Goal: Task Accomplishment & Management: Use online tool/utility

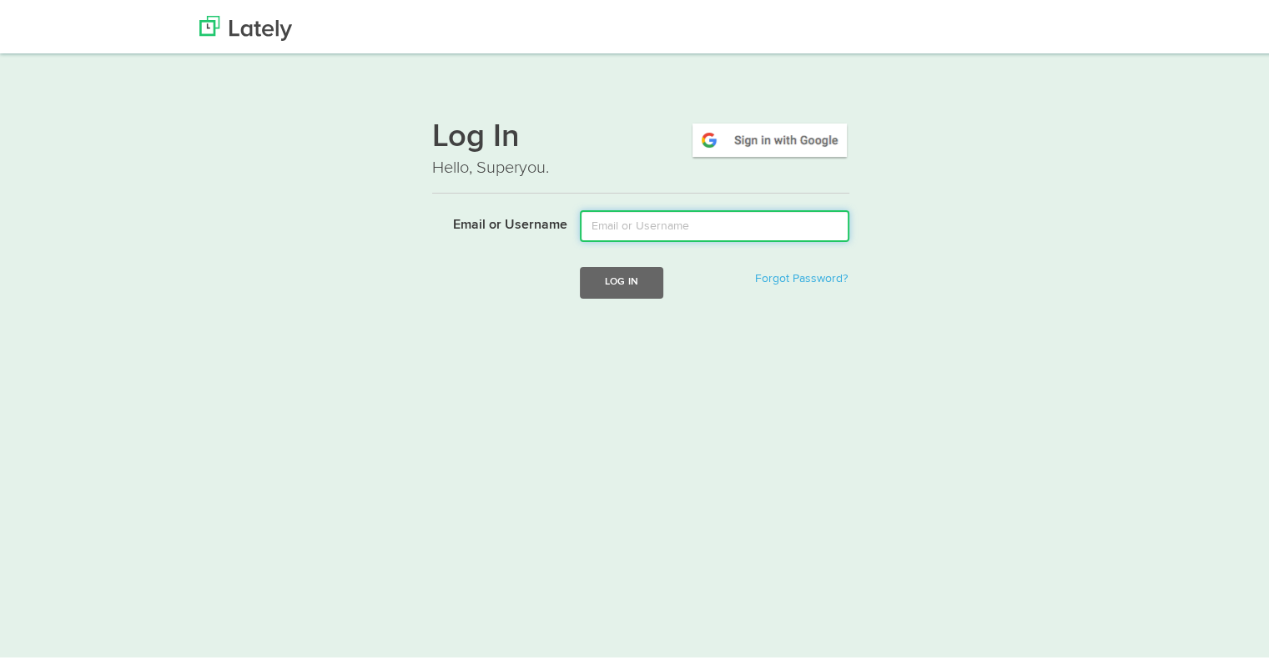
click at [621, 229] on input "Email or Username" at bounding box center [715, 223] width 270 height 32
type input "tshort@kensingtonassetmanagement.com"
click at [580, 264] on button "Log In" at bounding box center [621, 279] width 83 height 31
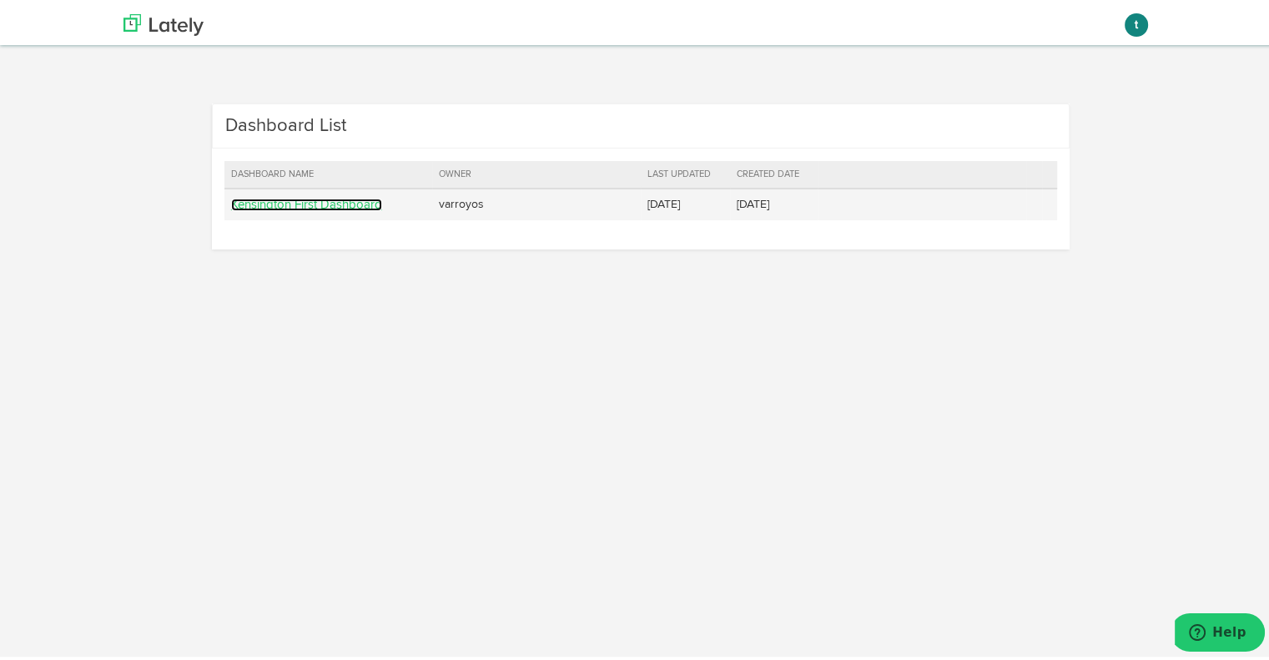
click at [297, 200] on link "Kensington First Dashboard" at bounding box center [306, 201] width 151 height 13
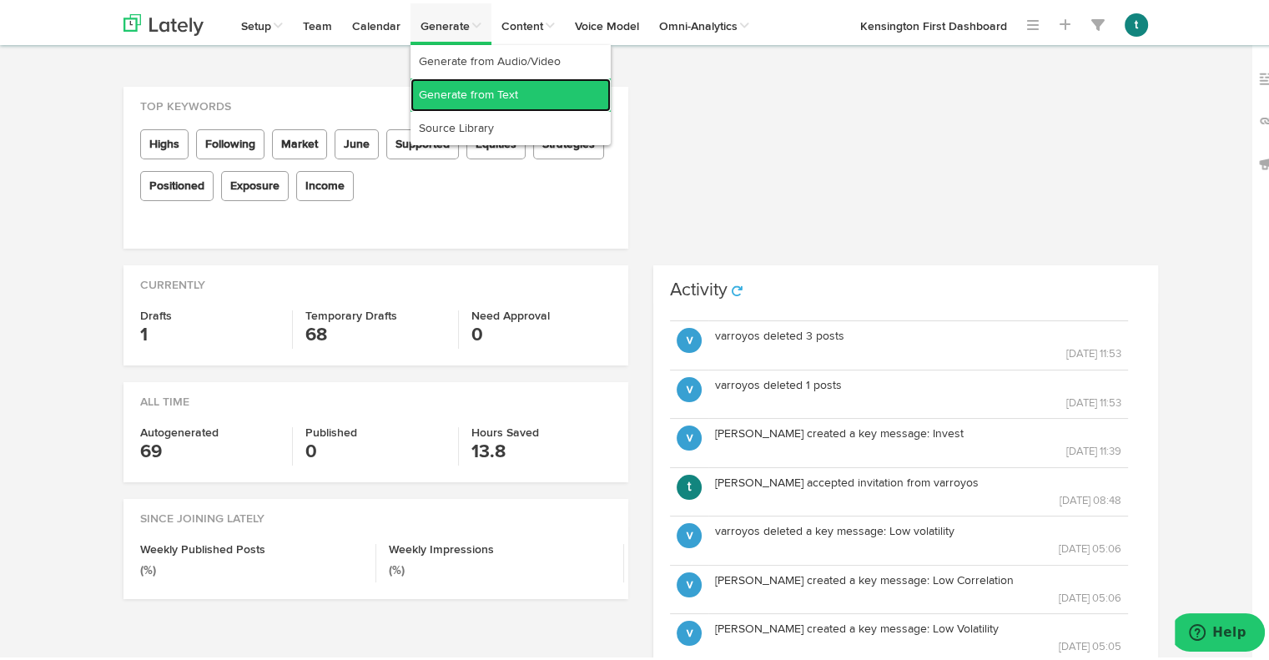
click at [457, 88] on link "Generate from Text" at bounding box center [511, 91] width 200 height 33
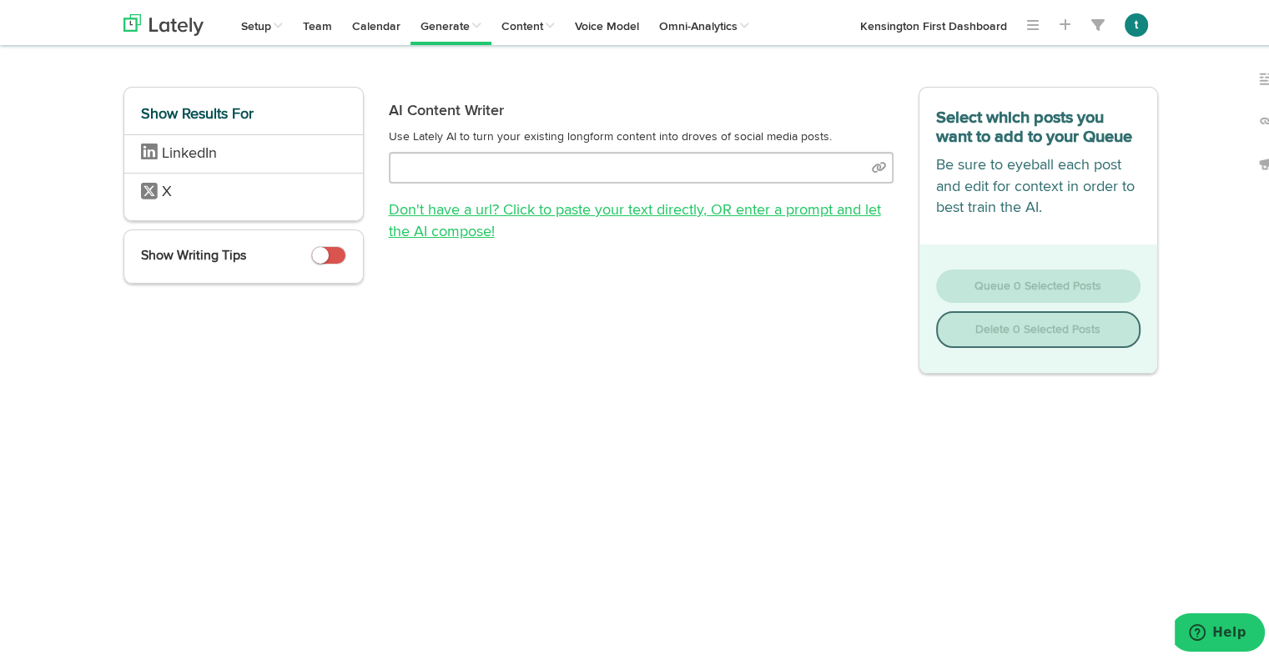
click at [679, 206] on link "Don't have a url? Click to paste your text directly , OR enter a prompt and let…" at bounding box center [635, 217] width 492 height 37
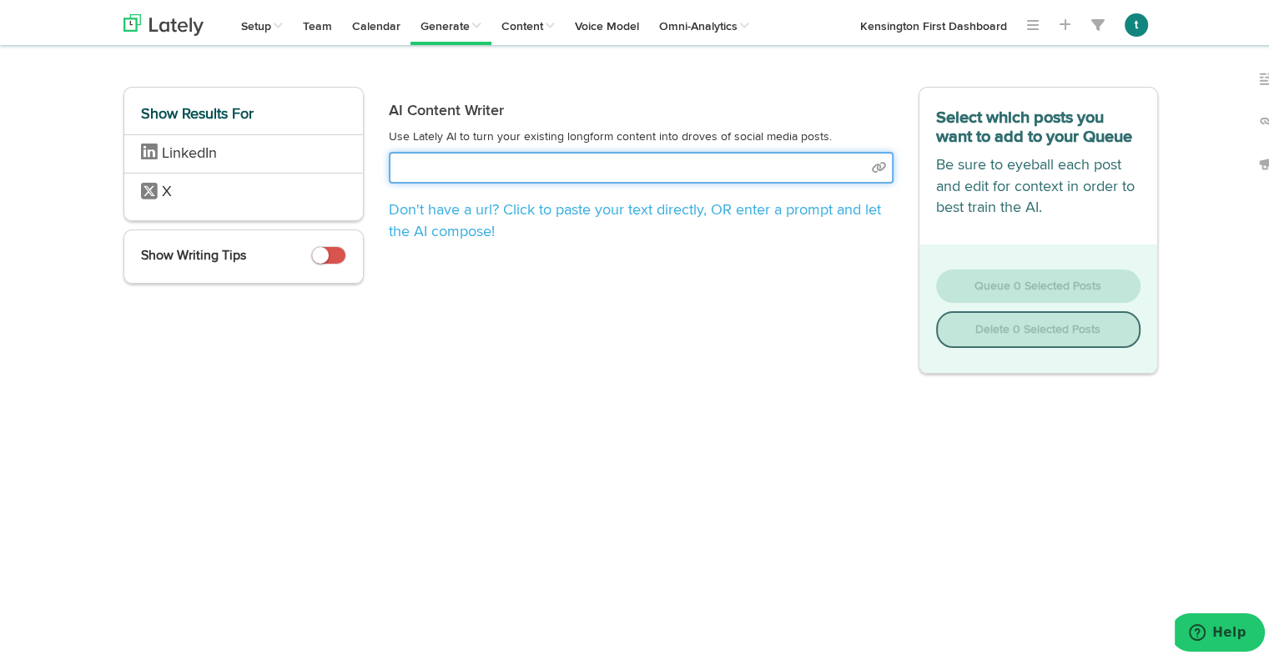
click at [551, 169] on input "text" at bounding box center [641, 165] width 505 height 32
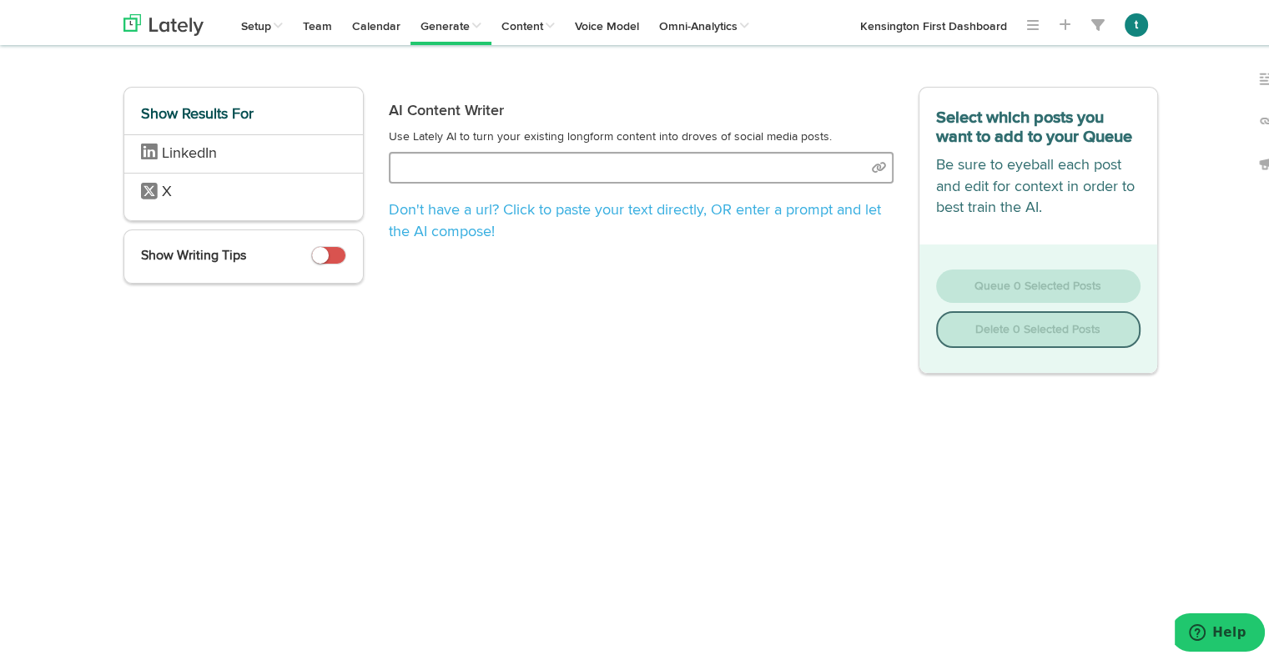
select select "natural"
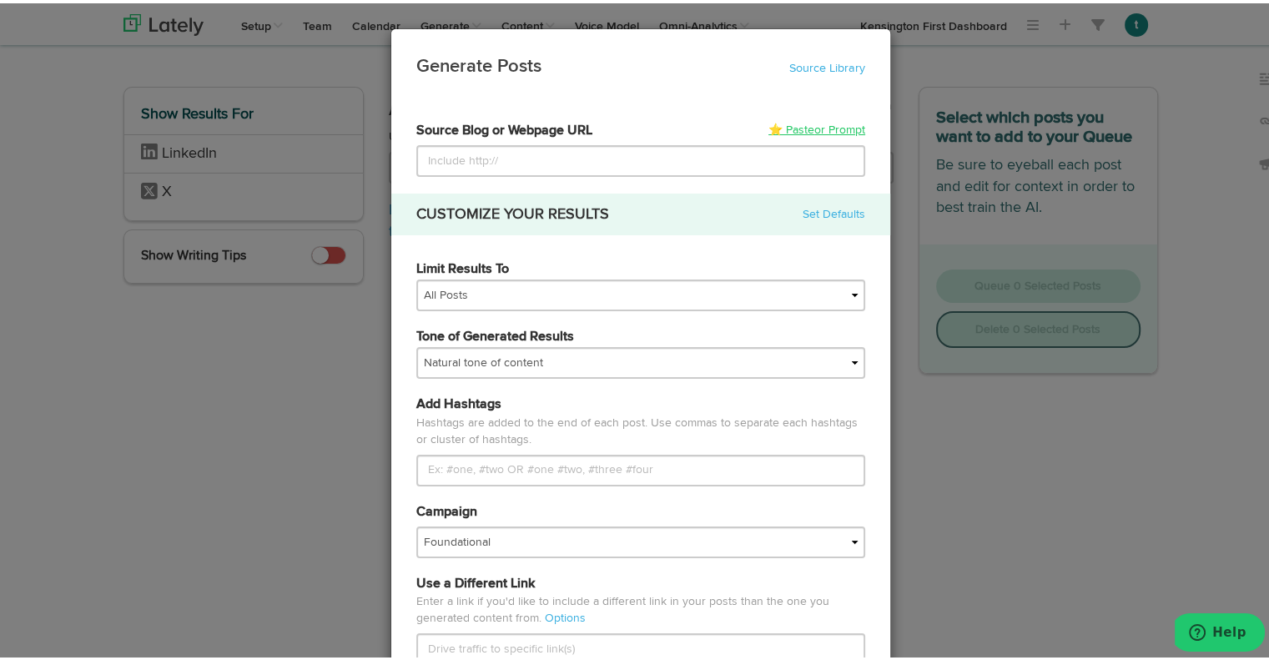
click at [814, 124] on span "or Prompt" at bounding box center [839, 127] width 51 height 12
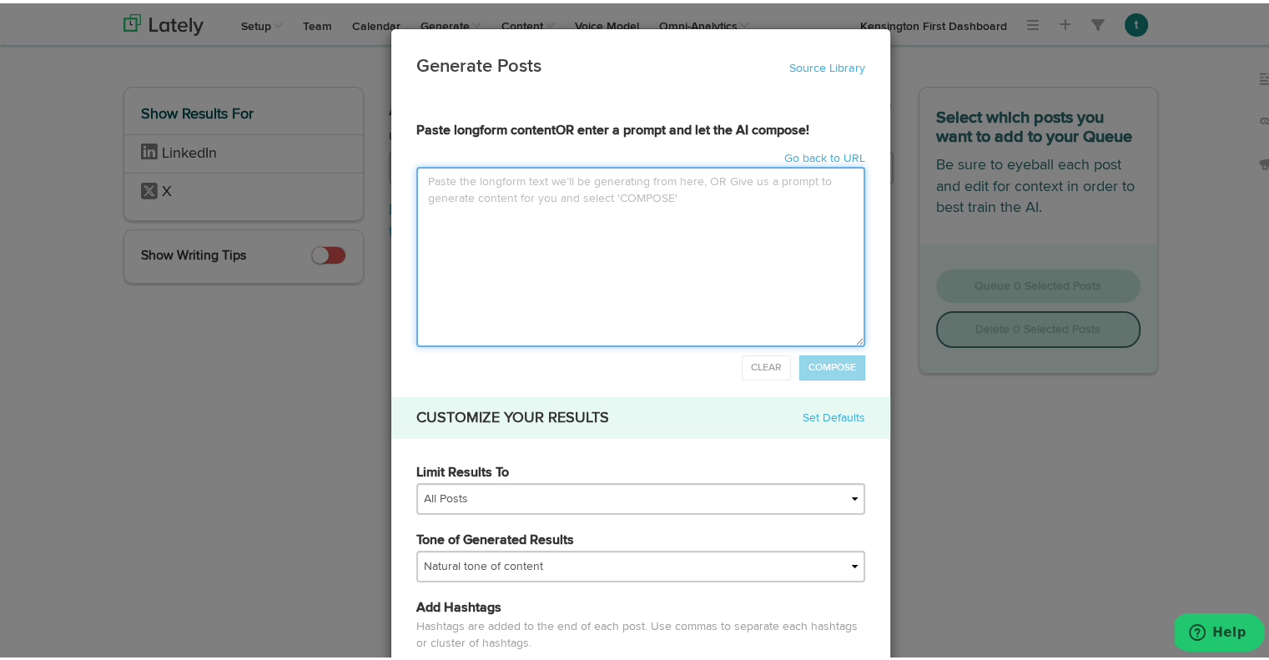
click at [551, 184] on textarea at bounding box center [640, 254] width 449 height 180
paste textarea "LOREMIPSUM DOLORSI AMETCONSEC Adi elitse doei te 8914 incid utla etdol magna al…"
type input "LOREMIPSUM DOLORSI AMETCONSECTet adipis elit se 4999 doeiu temp incid utlab et …"
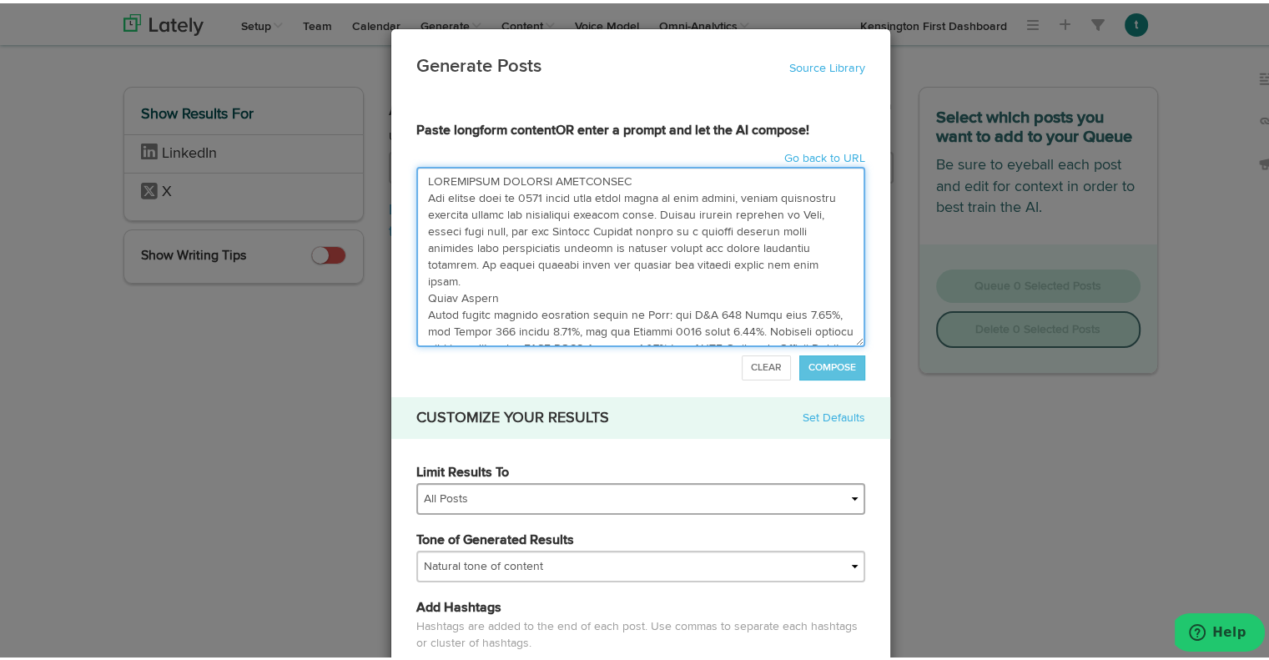
type textarea "LOREMIPSUM DOLORSI AMETCONSEC Adi elitse doei te 8914 incid utla etdol magna al…"
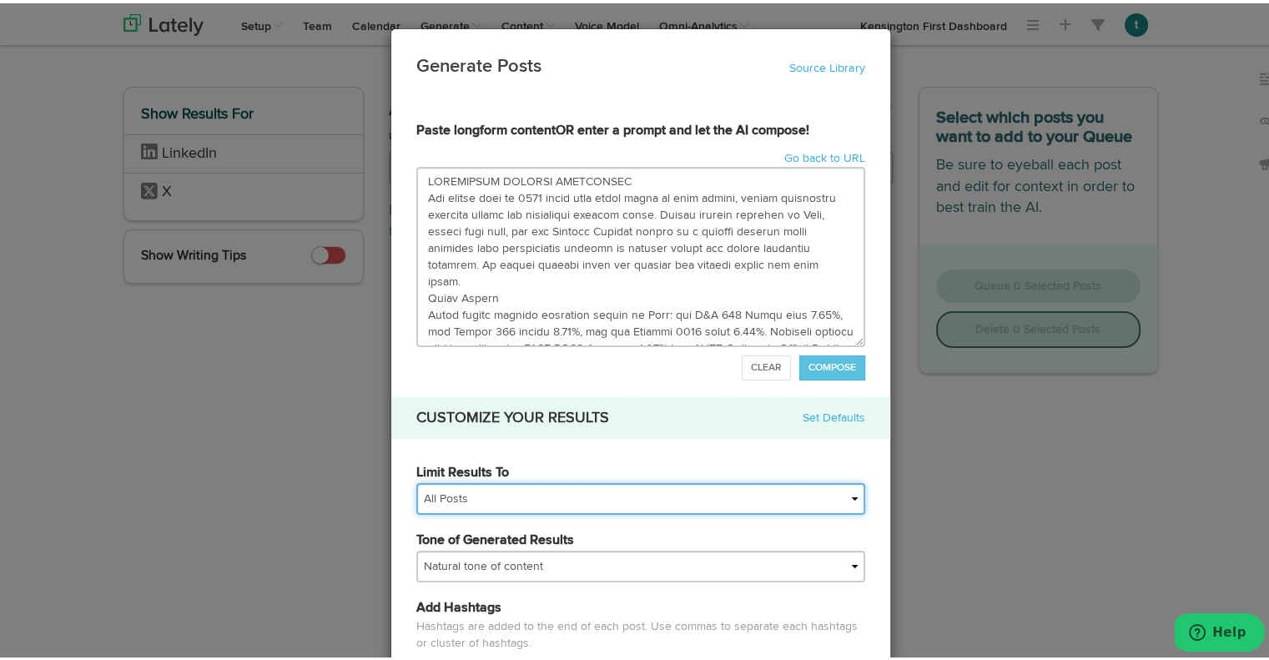
click at [544, 482] on select "All Posts Top 30 Posts Top 25 Posts Top 20 Posts Top 15 Posts Top 10 Posts" at bounding box center [640, 496] width 449 height 32
select select "10"
click at [416, 480] on select "All Posts Top 30 Posts Top 25 Posts Top 20 Posts Top 15 Posts Top 10 Posts" at bounding box center [640, 496] width 449 height 32
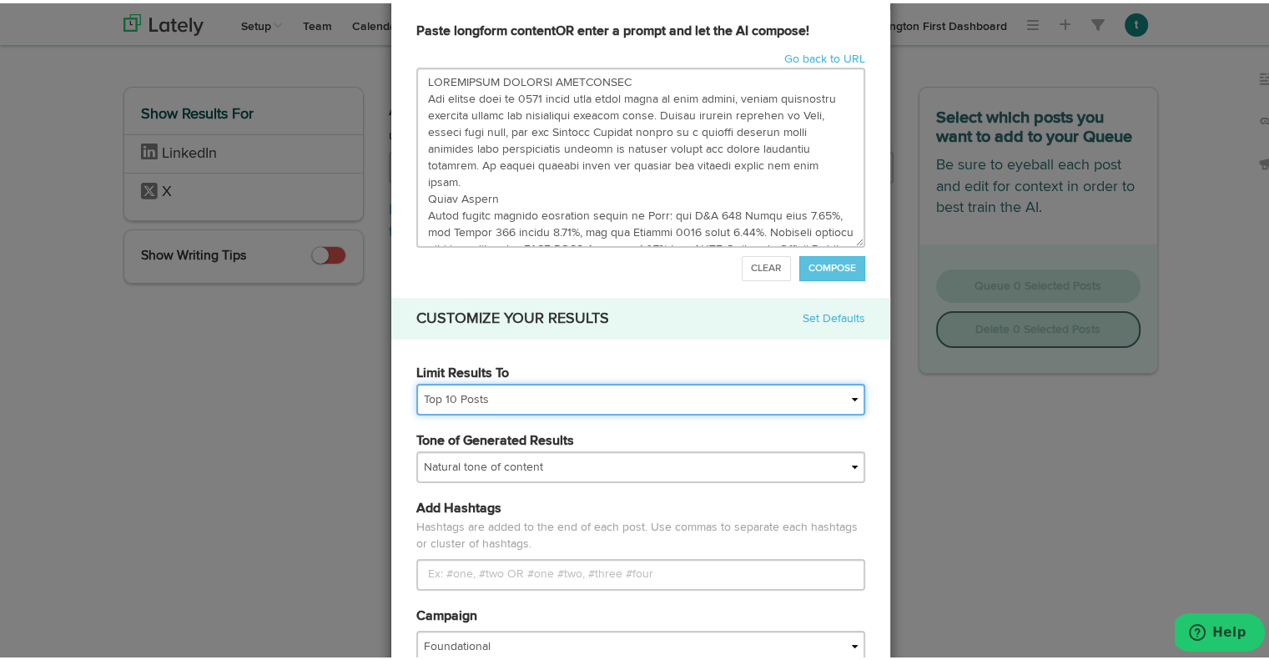
scroll to position [110, 0]
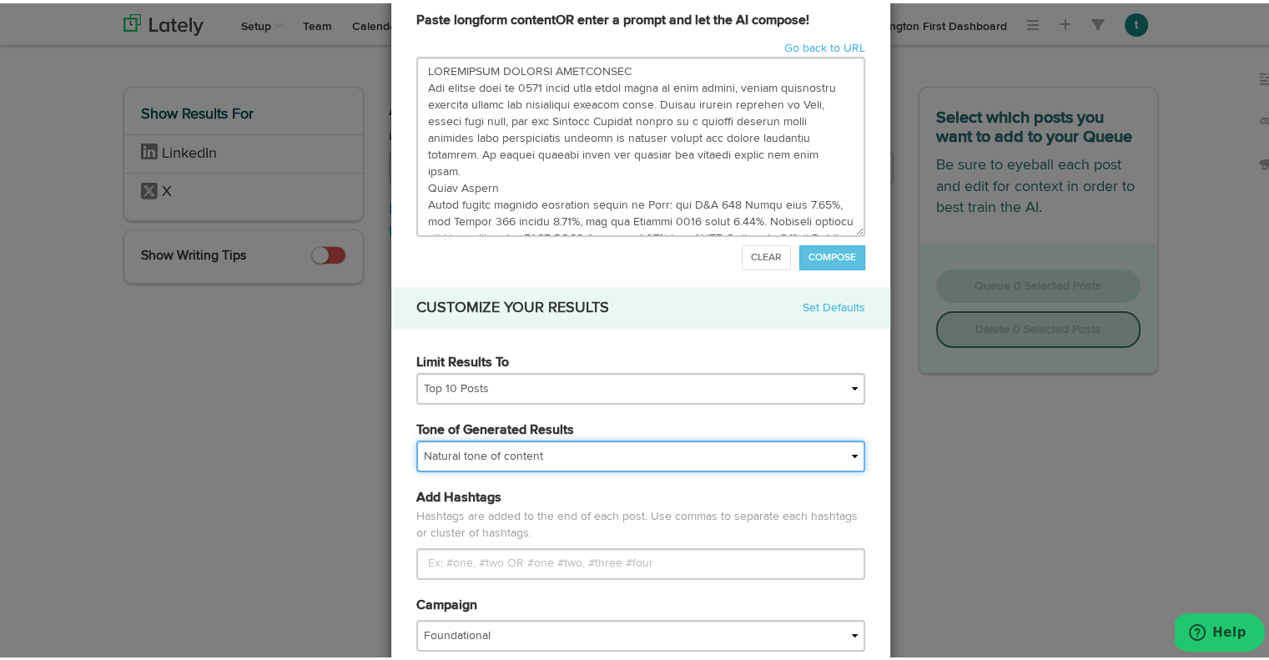
click at [501, 449] on select "My tone Official and professional Relaxed and conversational Light and humorous…" at bounding box center [640, 453] width 449 height 32
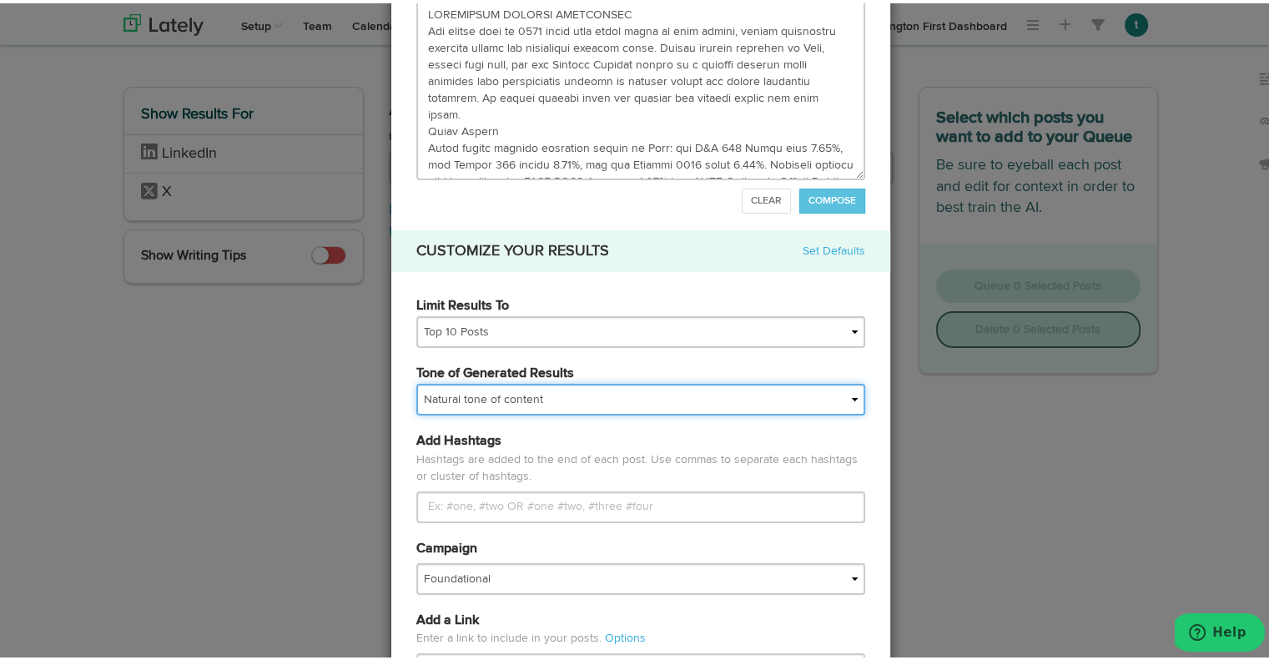
scroll to position [212, 0]
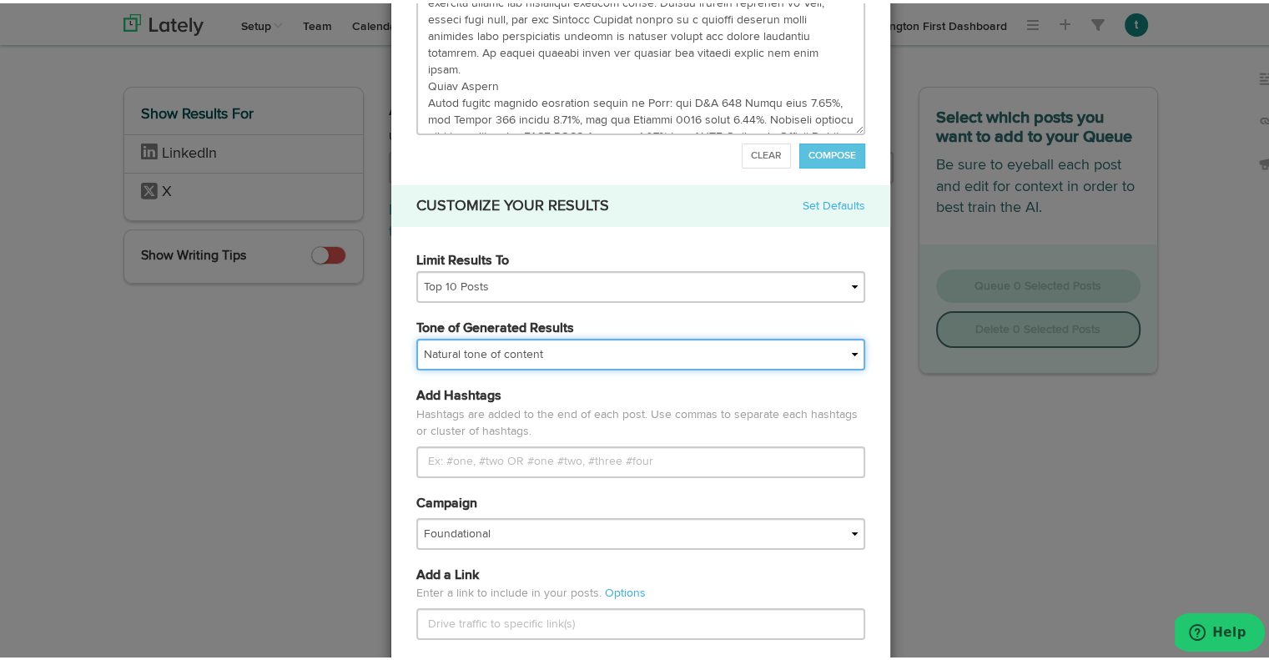
click at [467, 336] on select "My tone Official and professional Relaxed and conversational Light and humorous…" at bounding box center [640, 351] width 449 height 32
select select "professional"
click at [416, 335] on select "My tone Official and professional Relaxed and conversational Light and humorous…" at bounding box center [640, 351] width 449 height 32
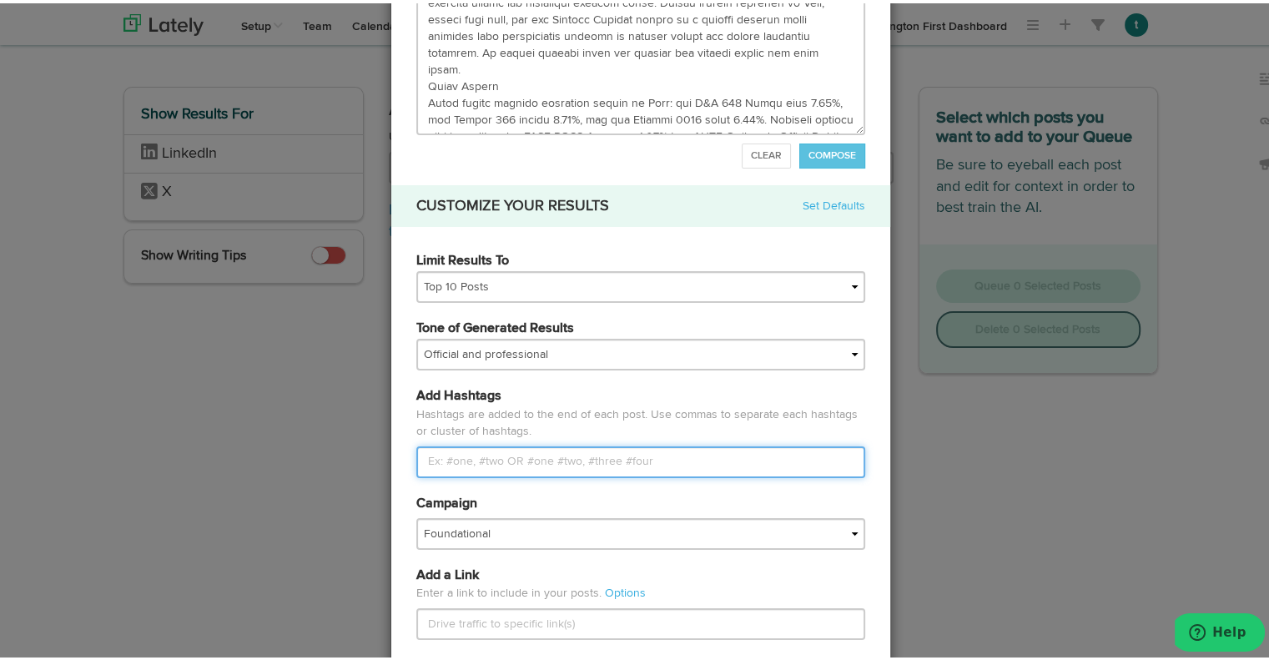
click at [502, 453] on input "Limit Results To" at bounding box center [640, 459] width 449 height 32
paste input "#MonthlyCommentary, #MarketUpdate, #MarketInsights, #Investing, #PortfolioManag…"
click at [448, 460] on input "#MonthlyCommentary, #MarketUpdate, #MarketInsights, #Investing, #PortfolioManag…" at bounding box center [640, 459] width 449 height 32
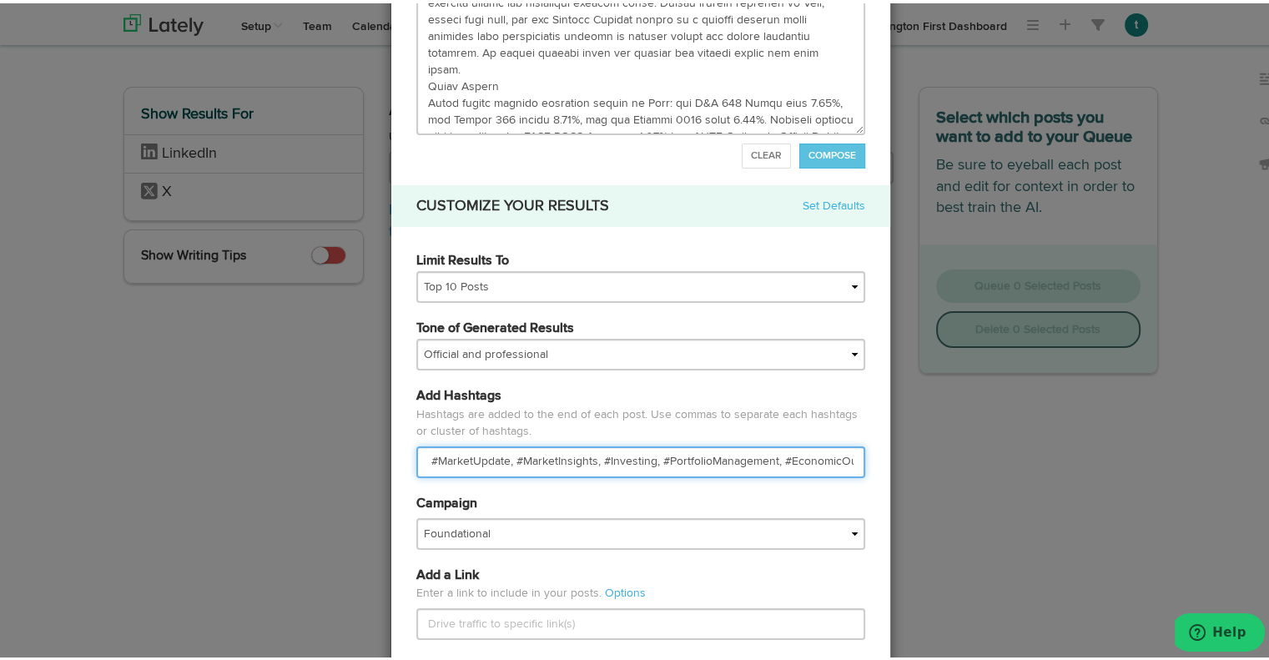
drag, startPoint x: 591, startPoint y: 458, endPoint x: 504, endPoint y: 454, distance: 86.9
click at [504, 454] on input "#MonthlyCommentary, #MarketUpdate, #MarketInsights, #Investing, #PortfolioManag…" at bounding box center [640, 459] width 449 height 32
type input "#MonthlyCommentary, #MarketUpdate, #Investing, #PortfolioManagement, #EconomicO…"
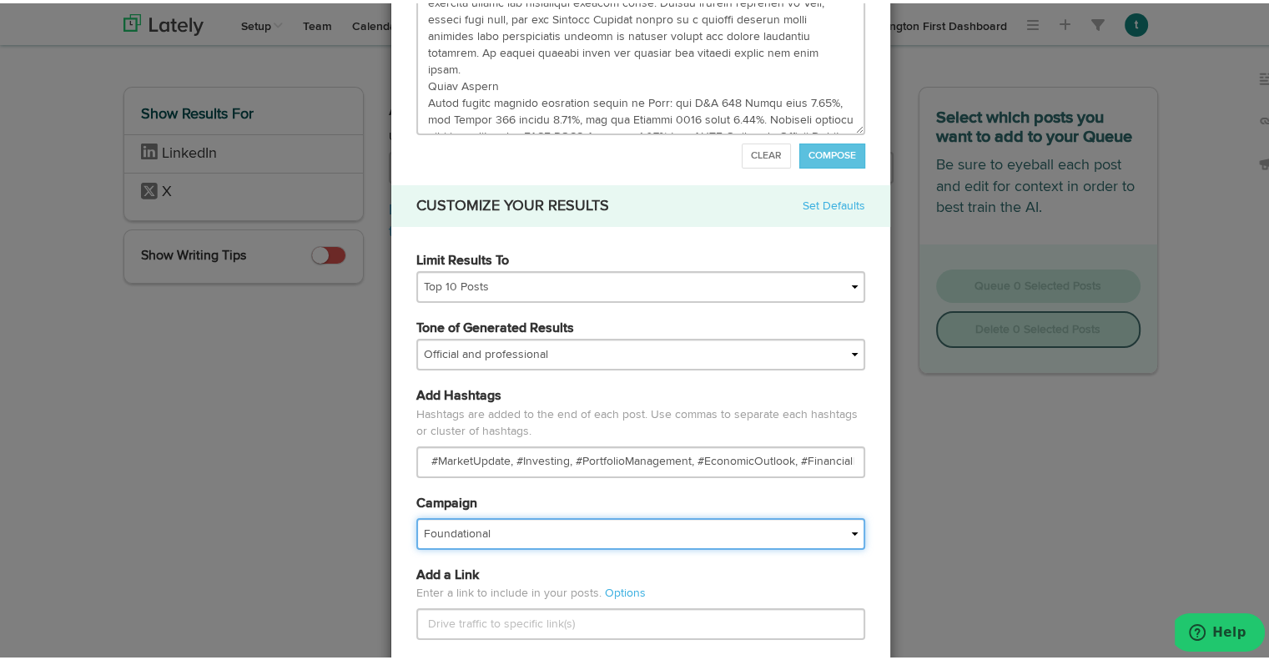
click at [479, 538] on select "Foundational IMPORTED" at bounding box center [640, 531] width 449 height 32
click at [480, 532] on select "Foundational IMPORTED" at bounding box center [640, 531] width 449 height 32
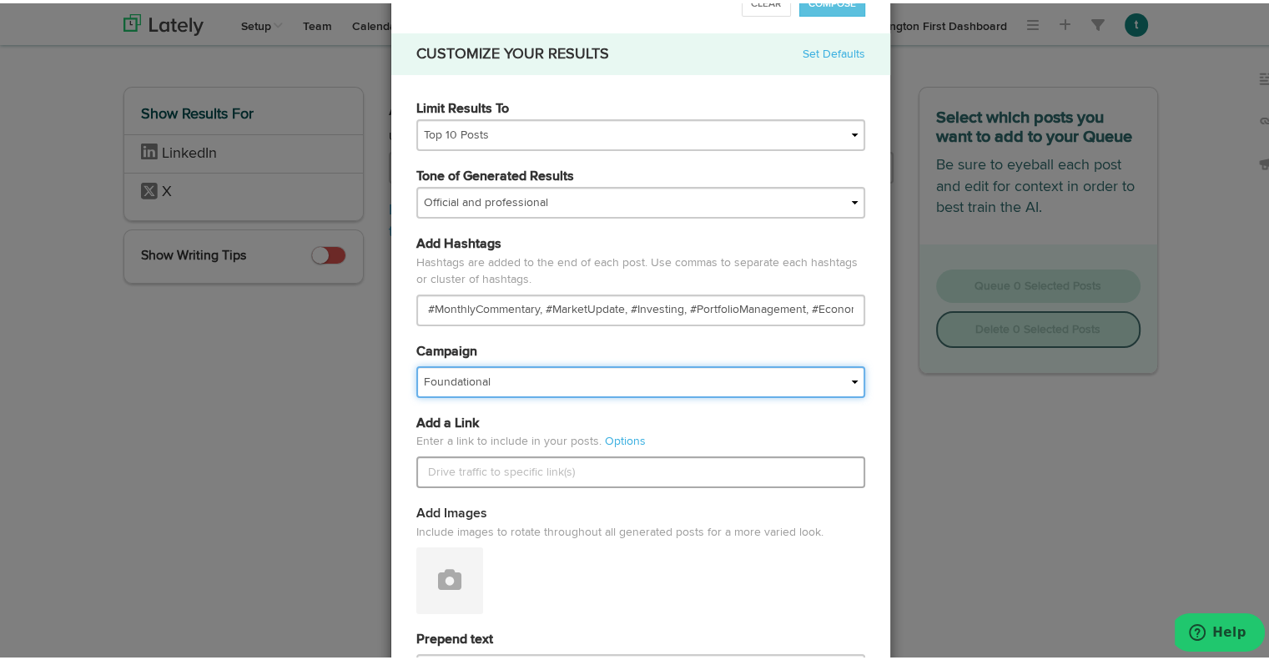
scroll to position [503, 0]
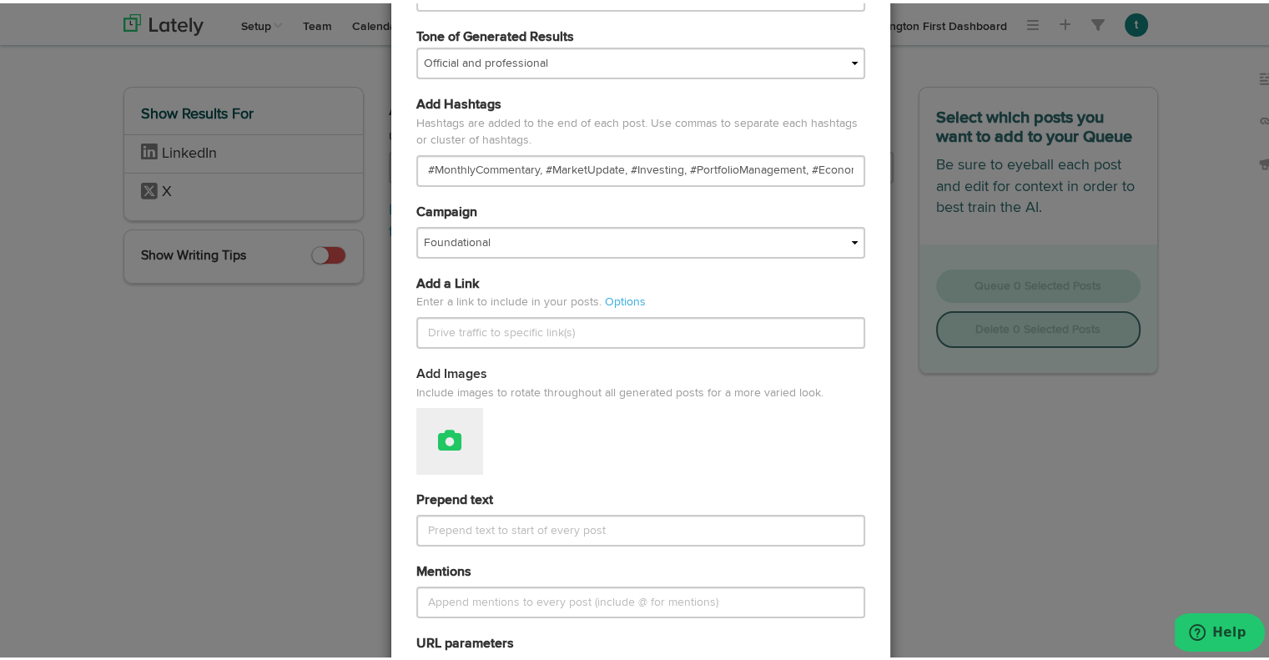
click at [454, 444] on button at bounding box center [449, 438] width 67 height 67
click at [477, 512] on link "Upload Images" at bounding box center [496, 520] width 158 height 27
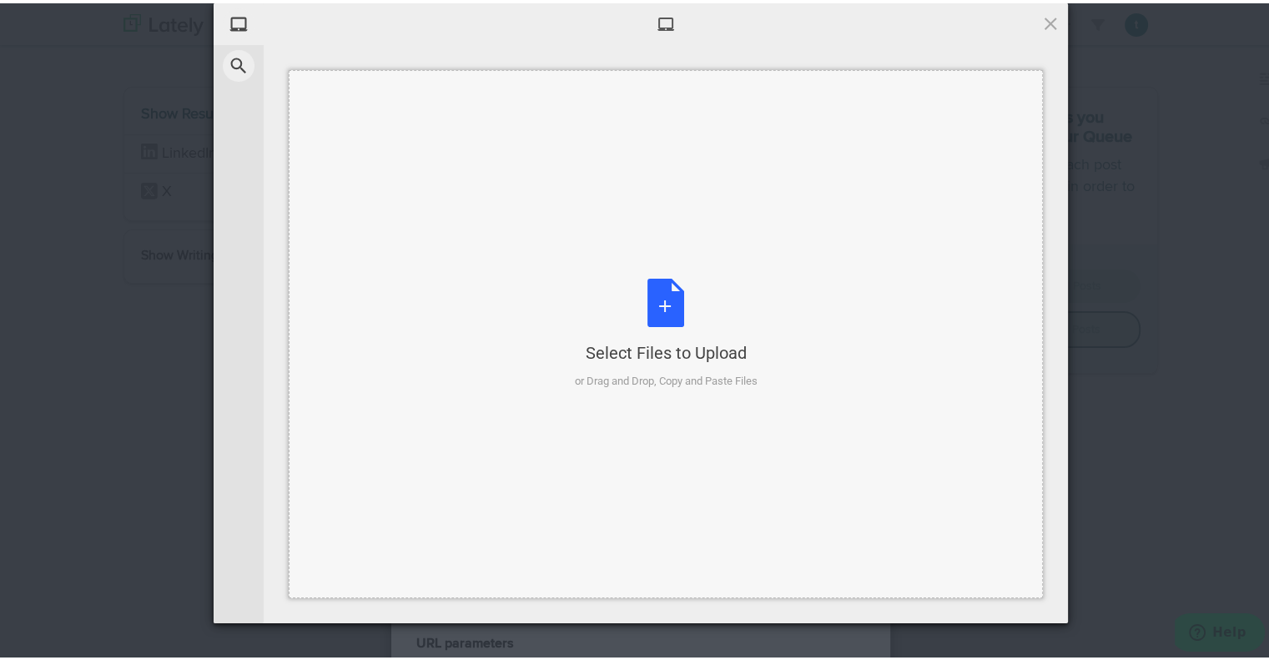
click at [681, 316] on div "Select Files to Upload or Drag and Drop, Copy and Paste Files" at bounding box center [666, 330] width 183 height 111
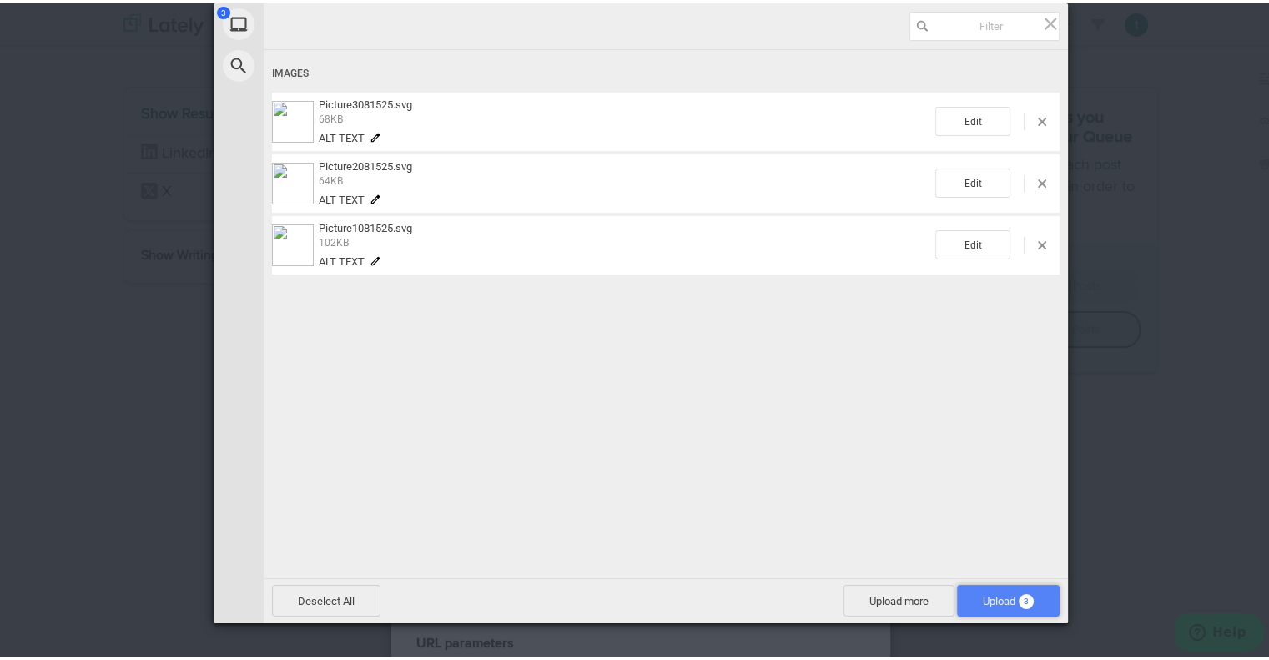
click at [1005, 600] on span "Upload 3" at bounding box center [1008, 598] width 51 height 13
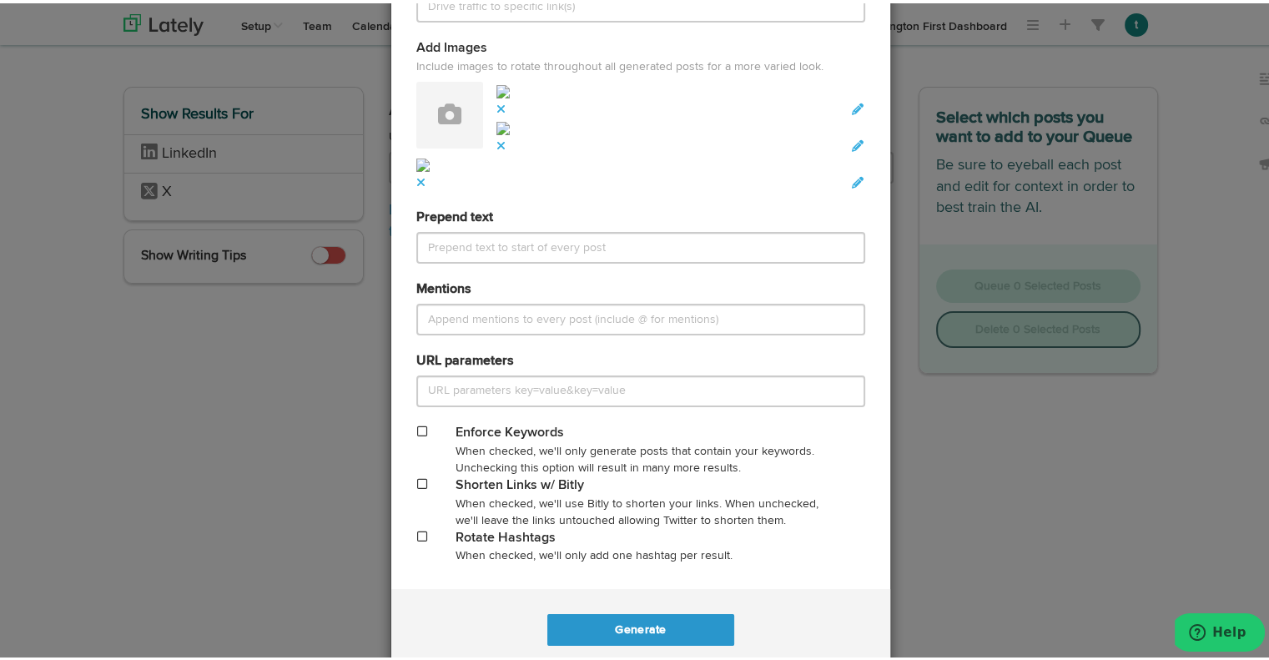
scroll to position [831, 0]
click at [417, 527] on span at bounding box center [422, 532] width 10 height 12
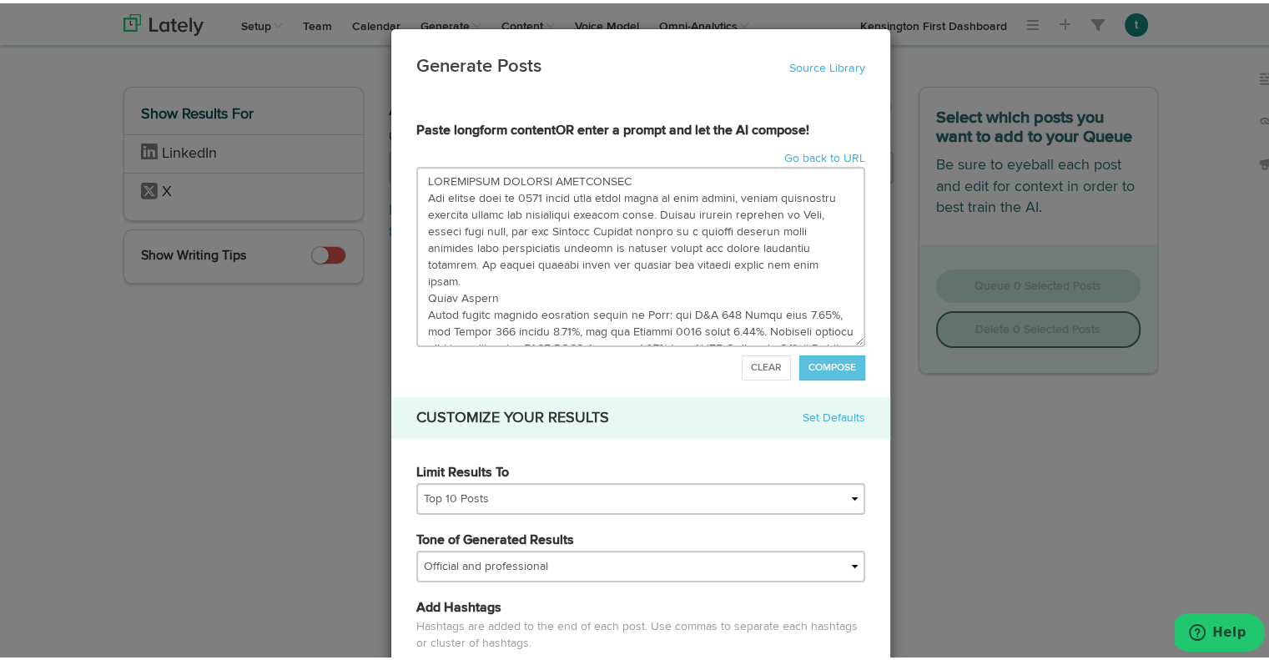
scroll to position [860, 0]
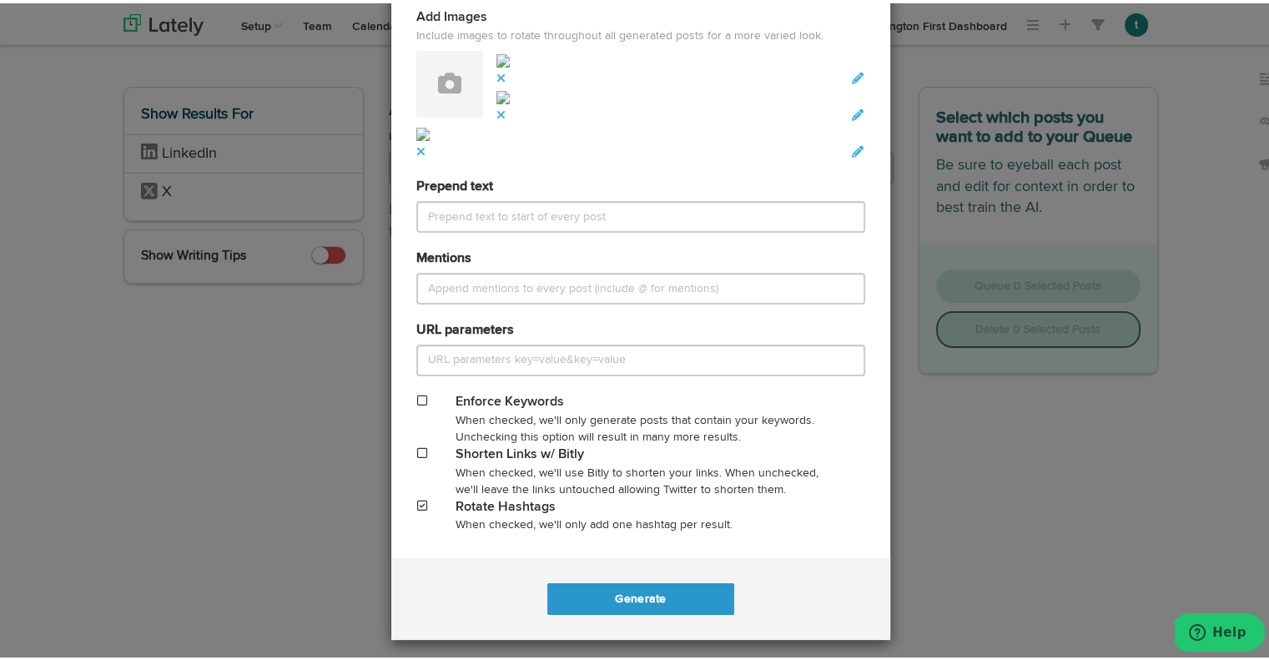
click at [417, 498] on span at bounding box center [422, 503] width 10 height 12
click at [628, 603] on button "Generate" at bounding box center [640, 596] width 186 height 32
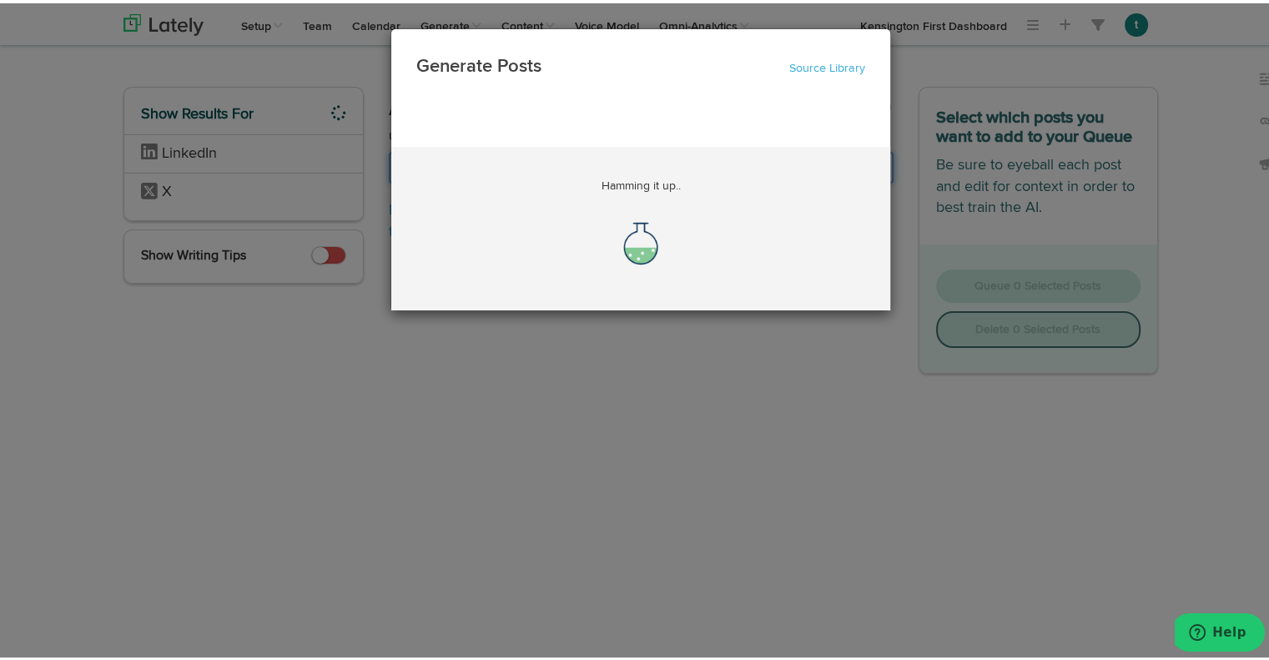
scroll to position [0, 23825]
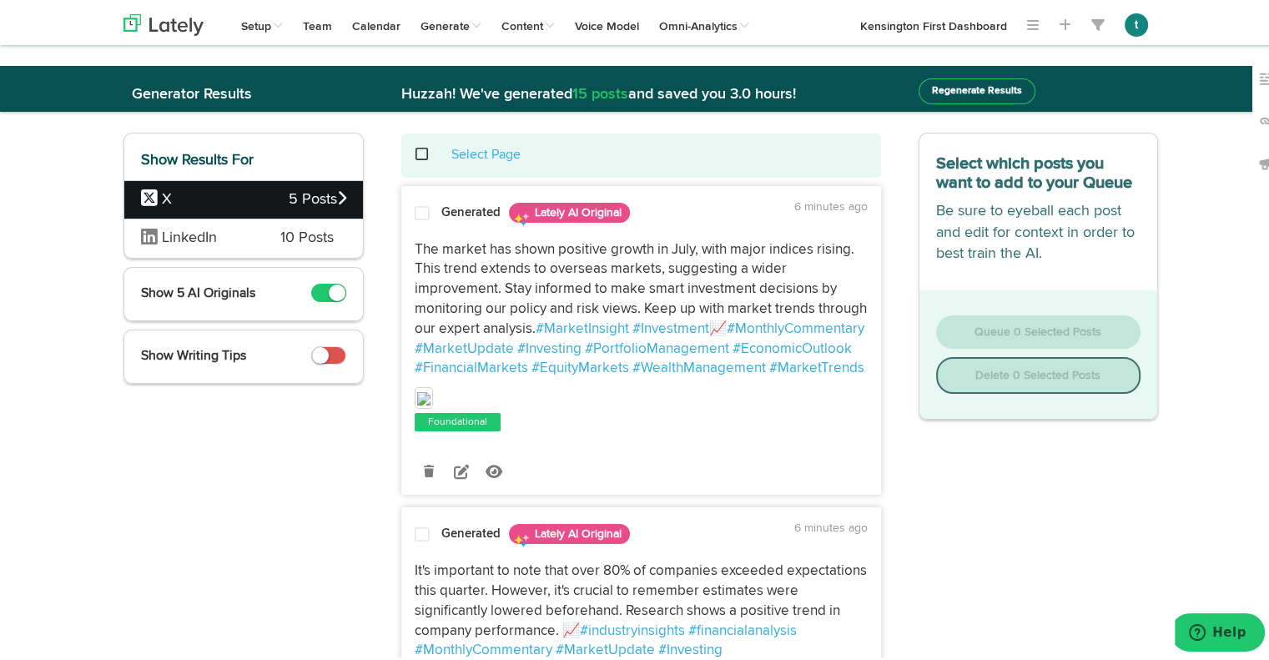
click at [170, 233] on span "LinkedIn" at bounding box center [189, 234] width 55 height 15
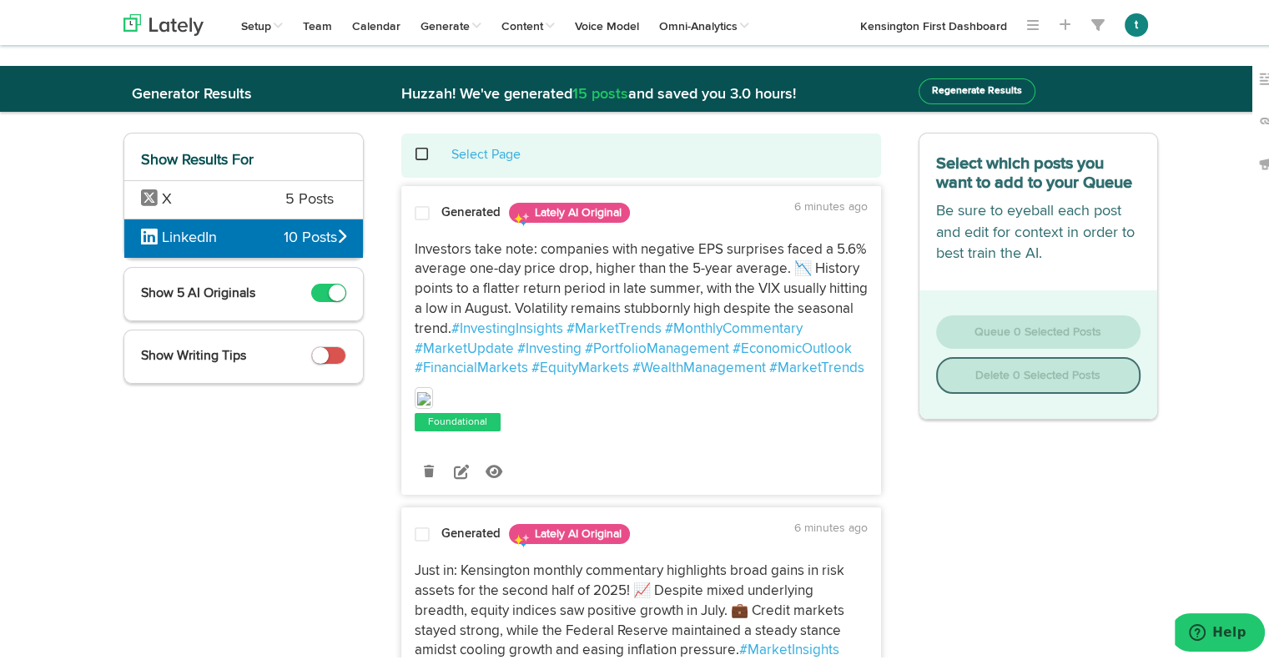
click at [976, 88] on button "Regenerate Results" at bounding box center [977, 88] width 117 height 26
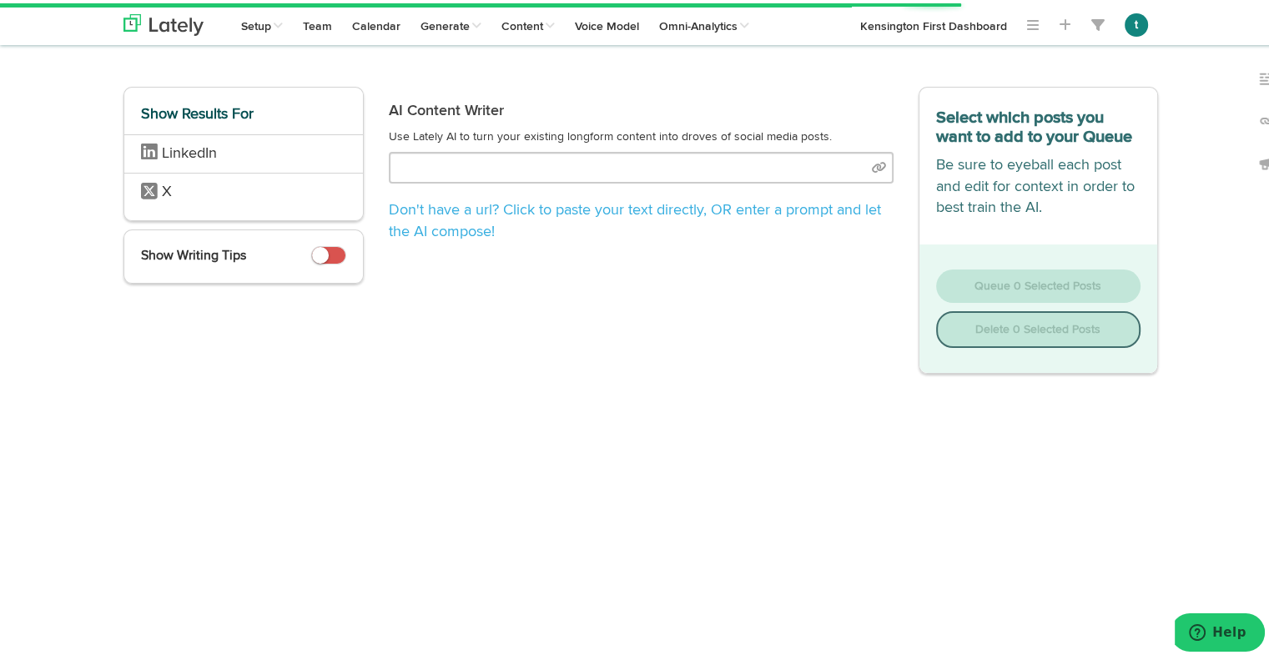
type input "LOREMIPSUM DOLORSI AMETCONSECTet adipis elit se 4999 doeiu temp incid utlab et …"
select select "10"
select select "natural"
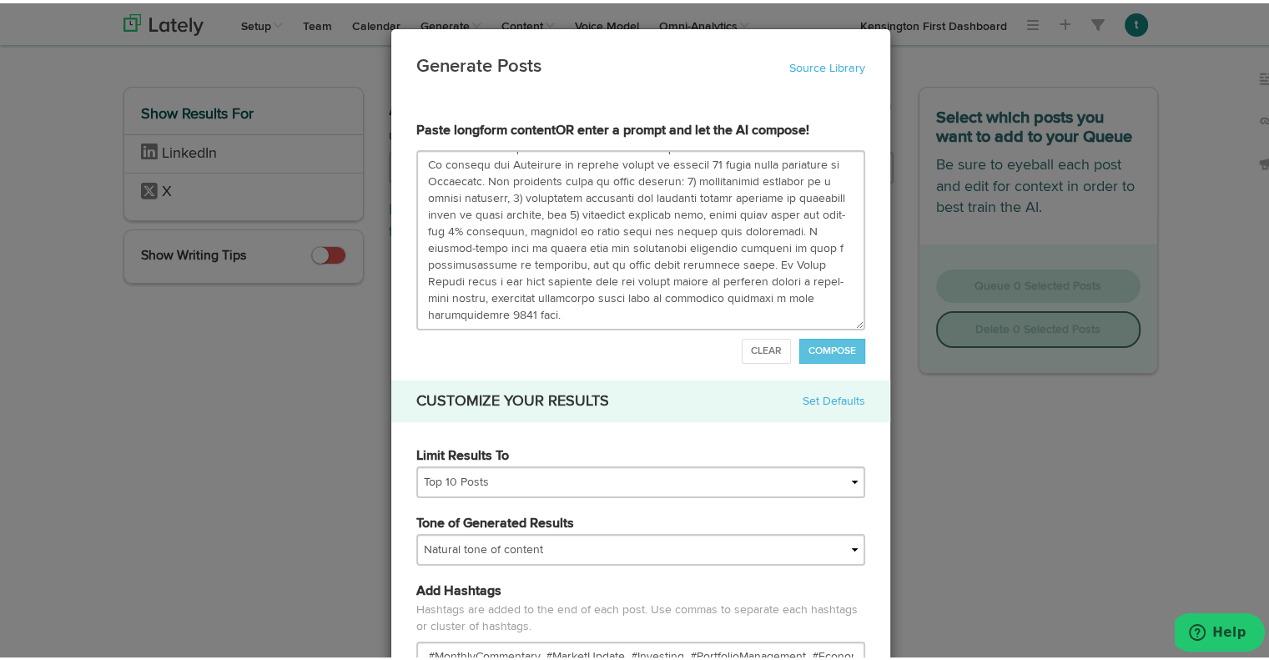
click at [1115, 235] on div "Generate Posts Source Library 6882758554fa901353831d06 6882758554fa901353831d0e…" at bounding box center [641, 330] width 1282 height 660
click at [995, 275] on div "Generate Posts Source Library 6882758554fa901353831d06 6882758554fa901353831d0e…" at bounding box center [641, 330] width 1282 height 660
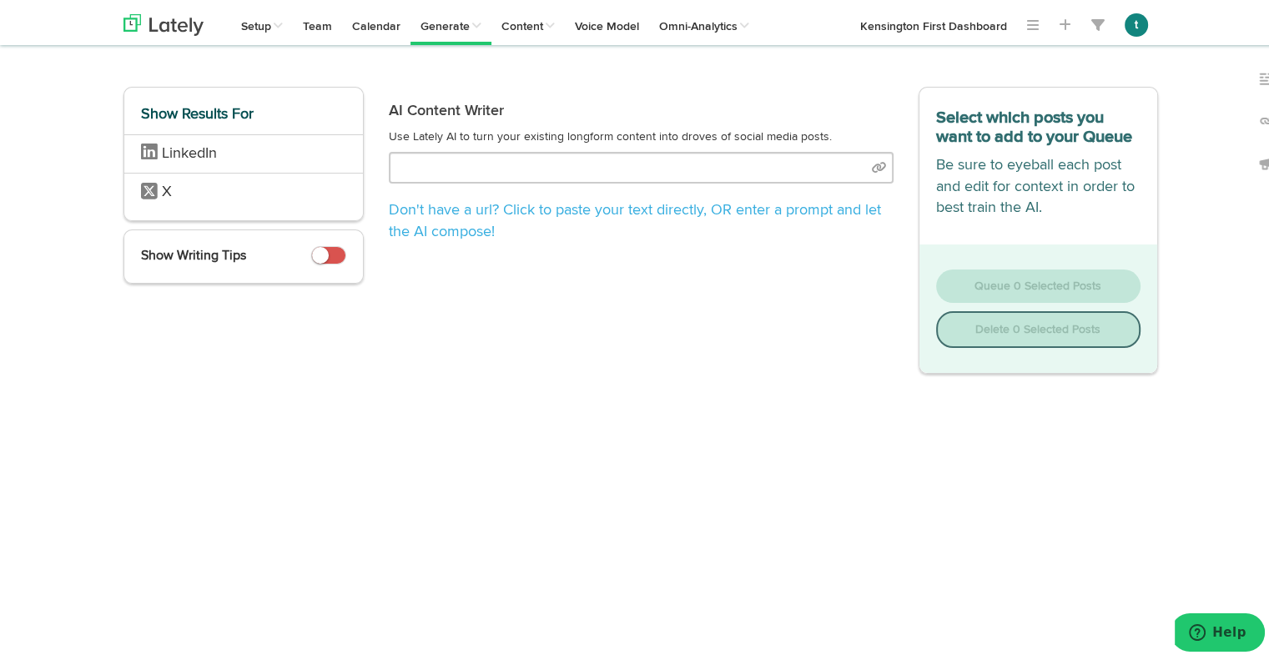
click at [173, 153] on span "LinkedIn" at bounding box center [189, 150] width 55 height 15
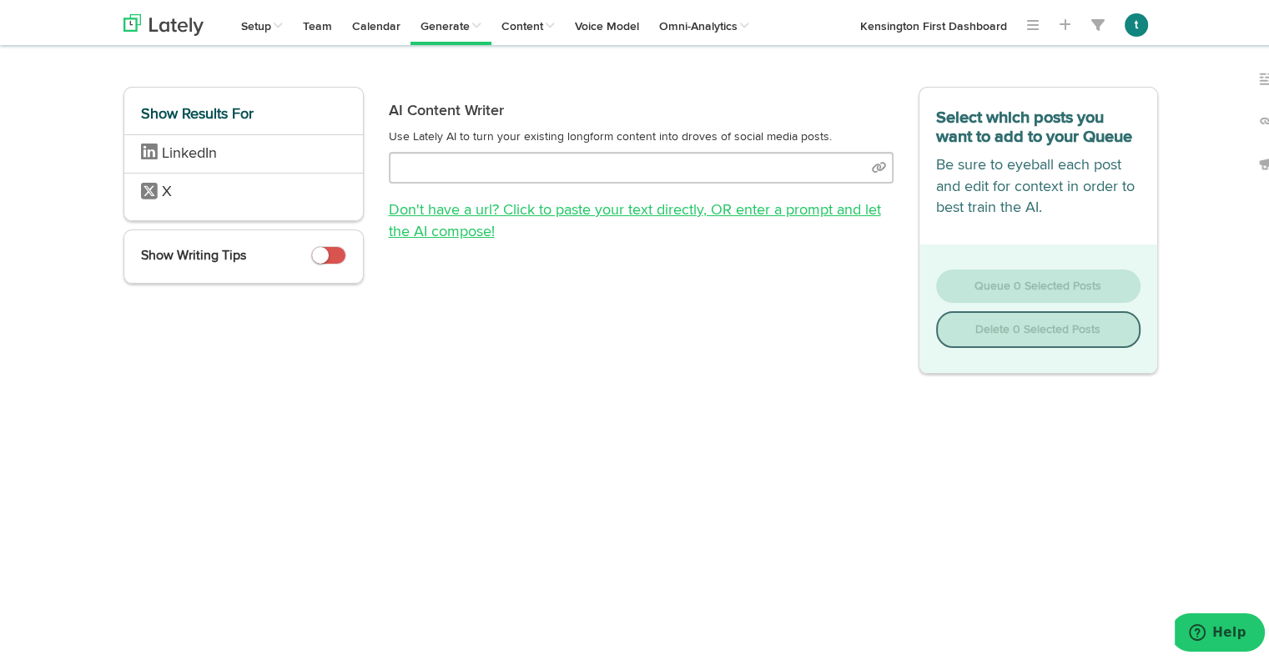
click at [704, 209] on span ", OR enter a prompt and let the AI compose!" at bounding box center [635, 217] width 492 height 37
click at [613, 209] on link "Don't have a url? Click to paste your text directly , OR enter a prompt and let…" at bounding box center [635, 217] width 492 height 37
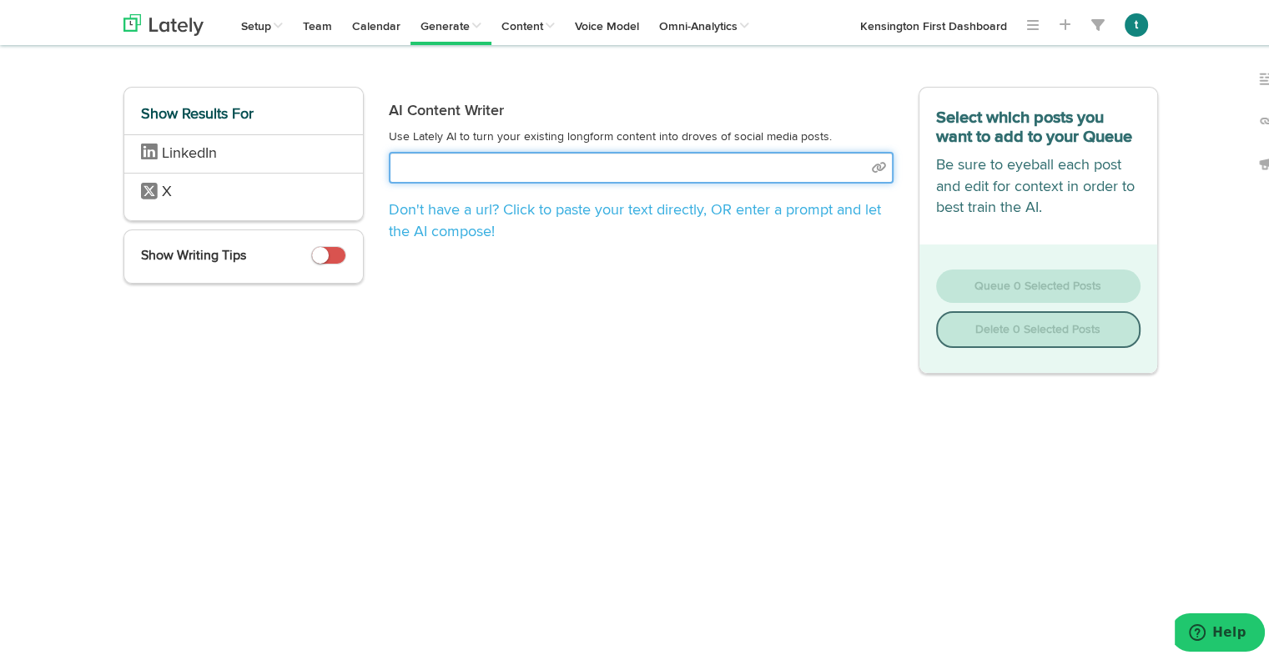
click at [869, 167] on input "text" at bounding box center [641, 165] width 505 height 32
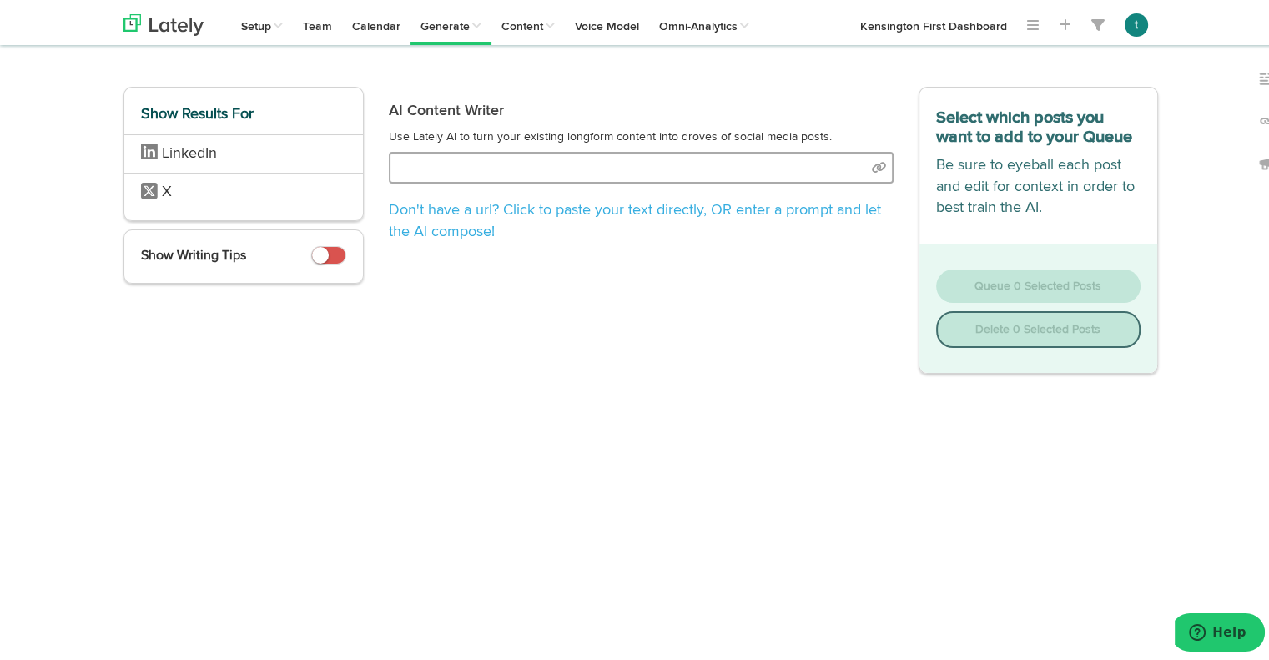
select select "natural"
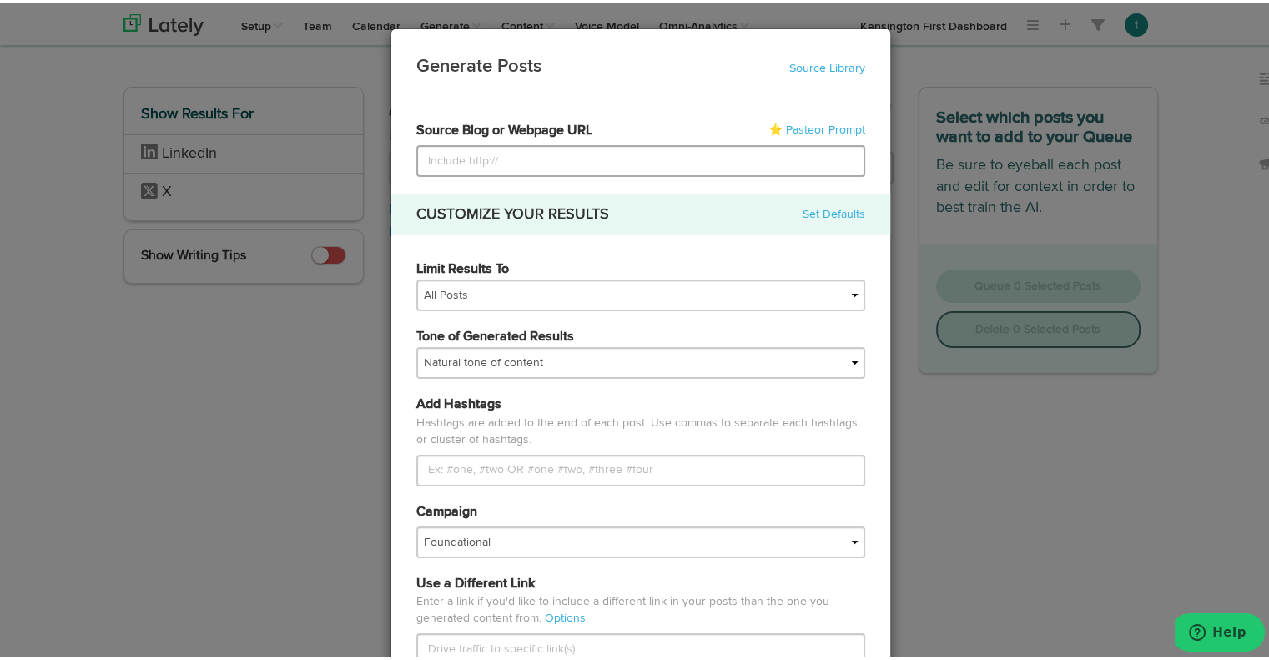
click at [601, 153] on input at bounding box center [640, 158] width 449 height 32
type input "#MonthlyCommentary, #MarketUpdate, #MarketInsights, #Investing, #PortfolioManag…"
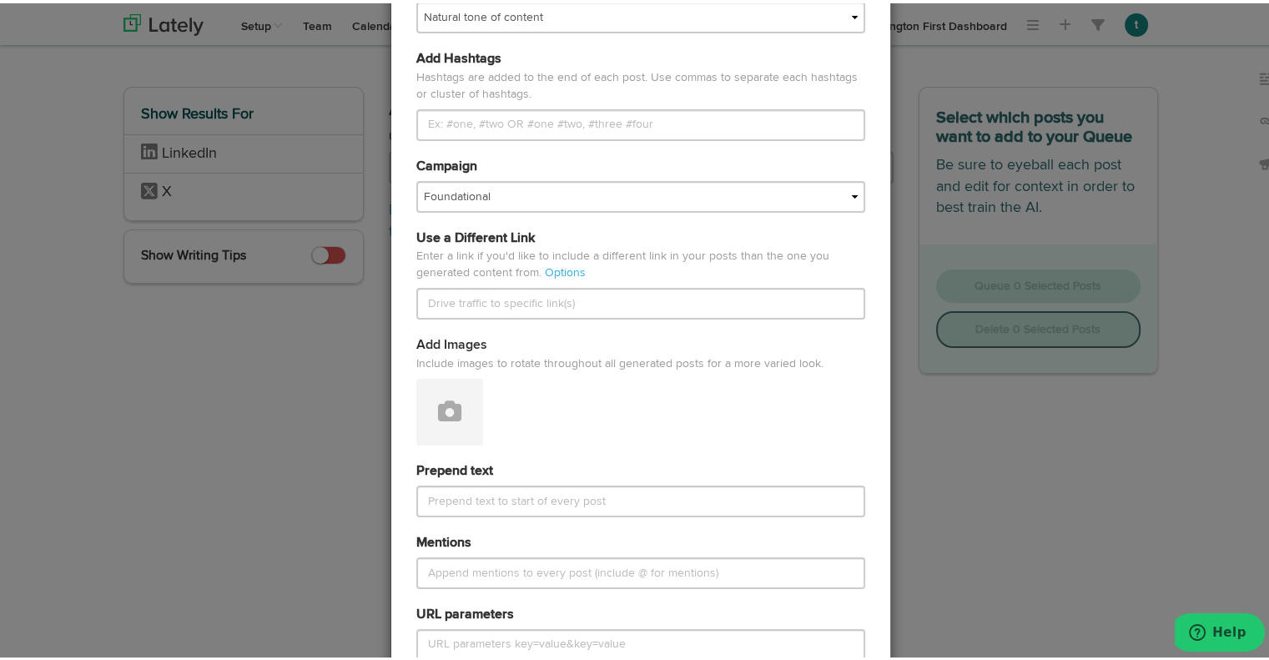
scroll to position [342, 0]
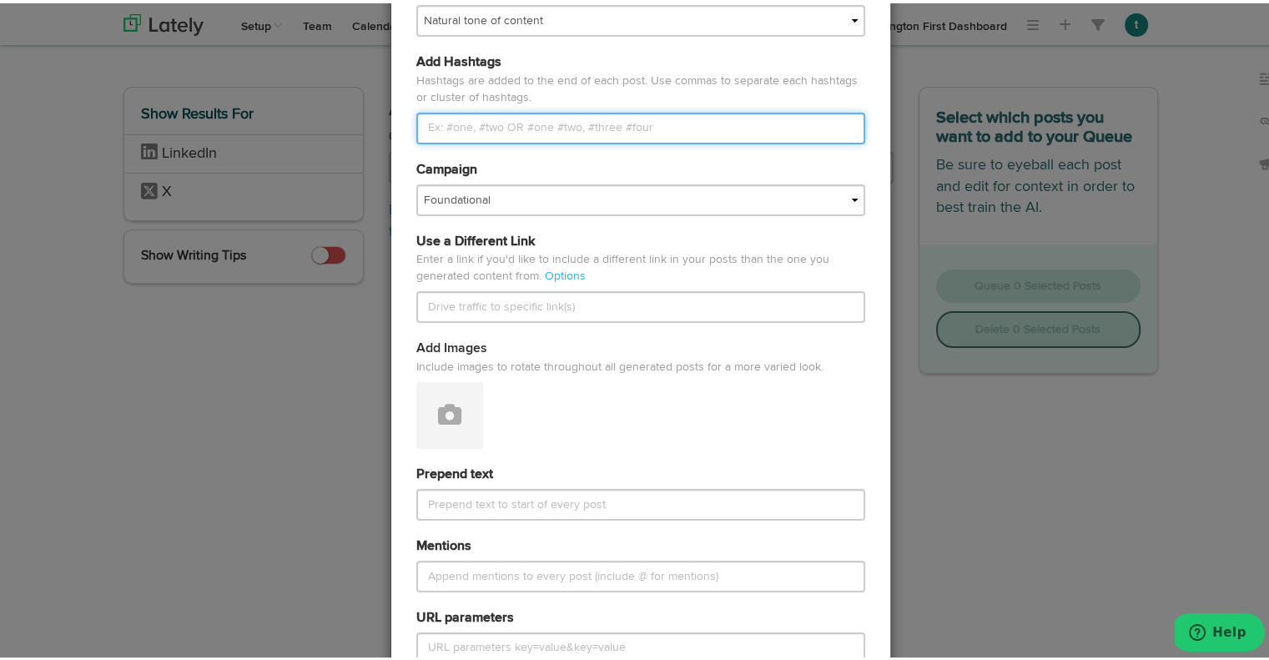
click at [436, 112] on input "Limit Results To" at bounding box center [640, 125] width 449 height 32
paste input "#MonthlyCommentary, #MarketUpdate, #MarketInsights, #Investing, #PortfolioManag…"
click at [421, 123] on input "#MonthlyCommentary, #MarketUpdate, #MarketInsights, #Investing, #PortfolioManag…" at bounding box center [640, 125] width 449 height 32
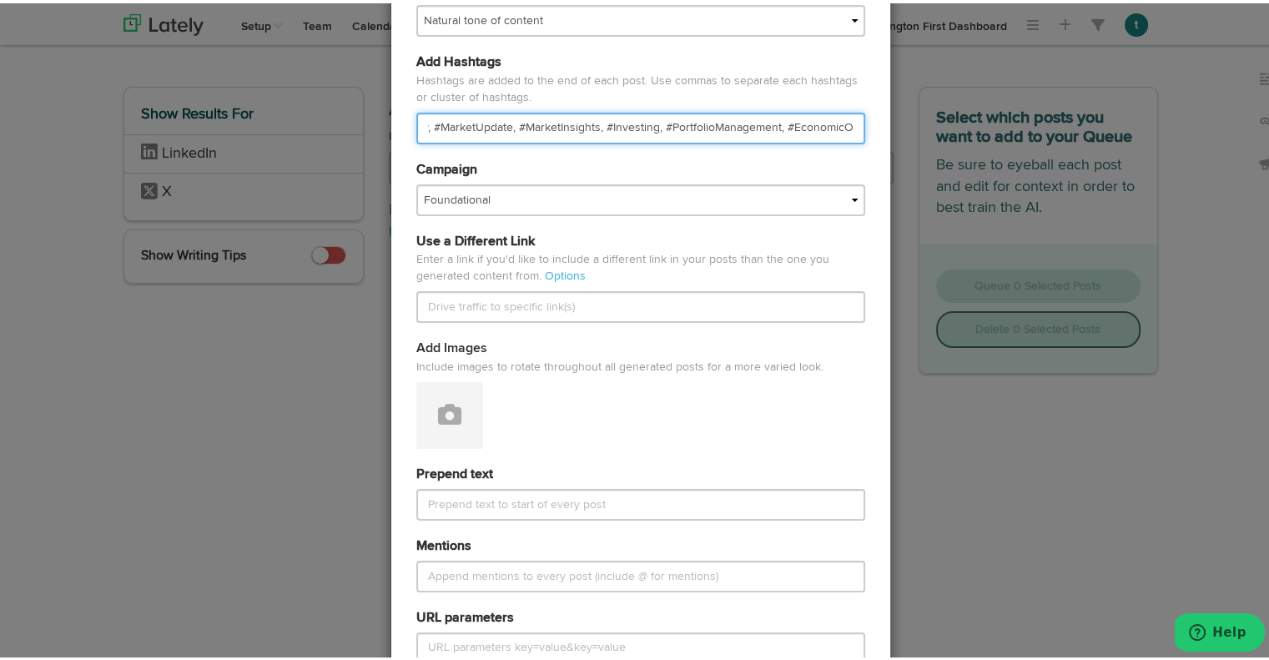
drag, startPoint x: 589, startPoint y: 128, endPoint x: 512, endPoint y: 119, distance: 78.1
click at [512, 119] on input "#MonthlyCommentary, #MarketUpdate, #MarketInsights, #Investing, #PortfolioManag…" at bounding box center [640, 125] width 449 height 32
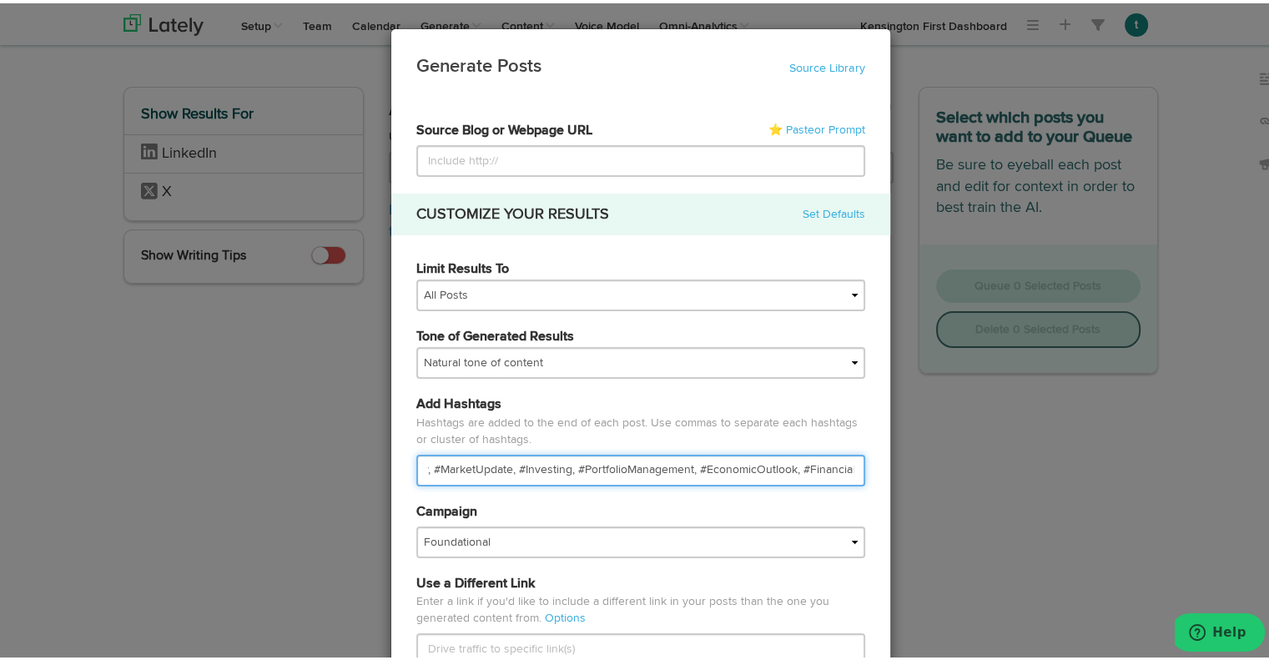
scroll to position [0, 0]
type input "#MonthlyCommentary, #MarketUpdate, #Investing, #PortfolioManagement, #EconomicO…"
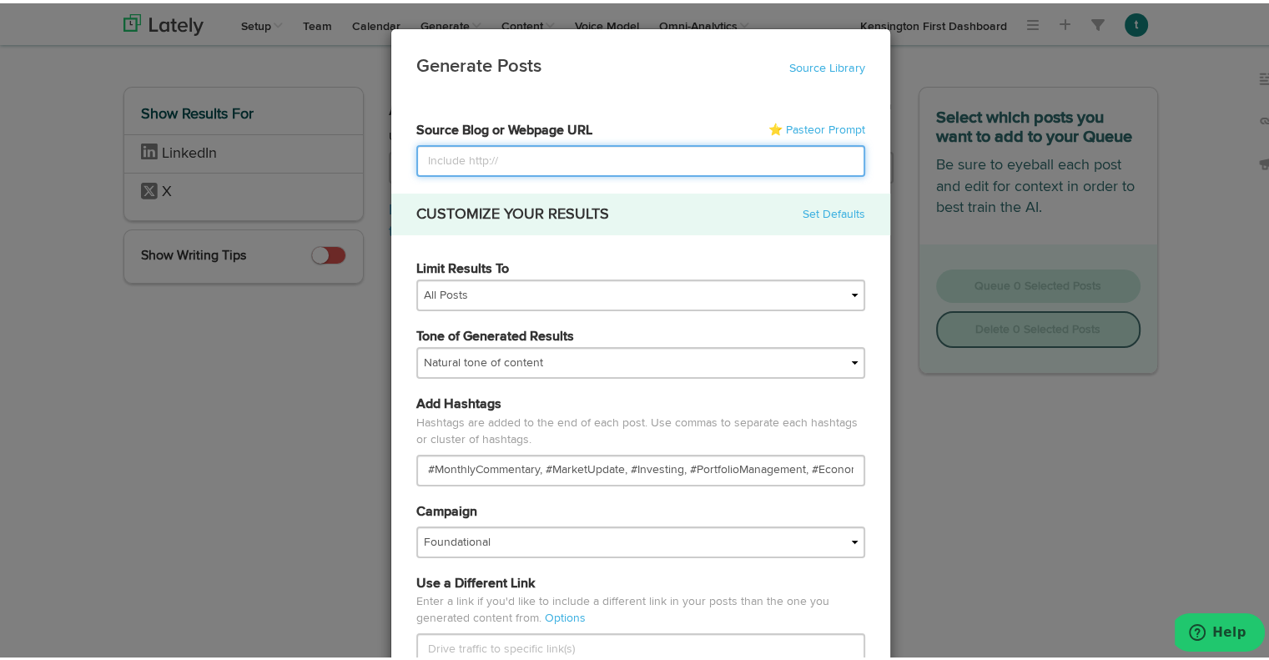
click at [504, 156] on input at bounding box center [640, 158] width 449 height 32
paste input "LOREMIPSUM DOLORSI AMETCONSEC Adi elitse doei te 4782 incid utla etdol magna al…"
type input "LOREMIPSUM DOLORSI AMETCONSEC Adi elitse doei te 4782 incid utla etdol magna al…"
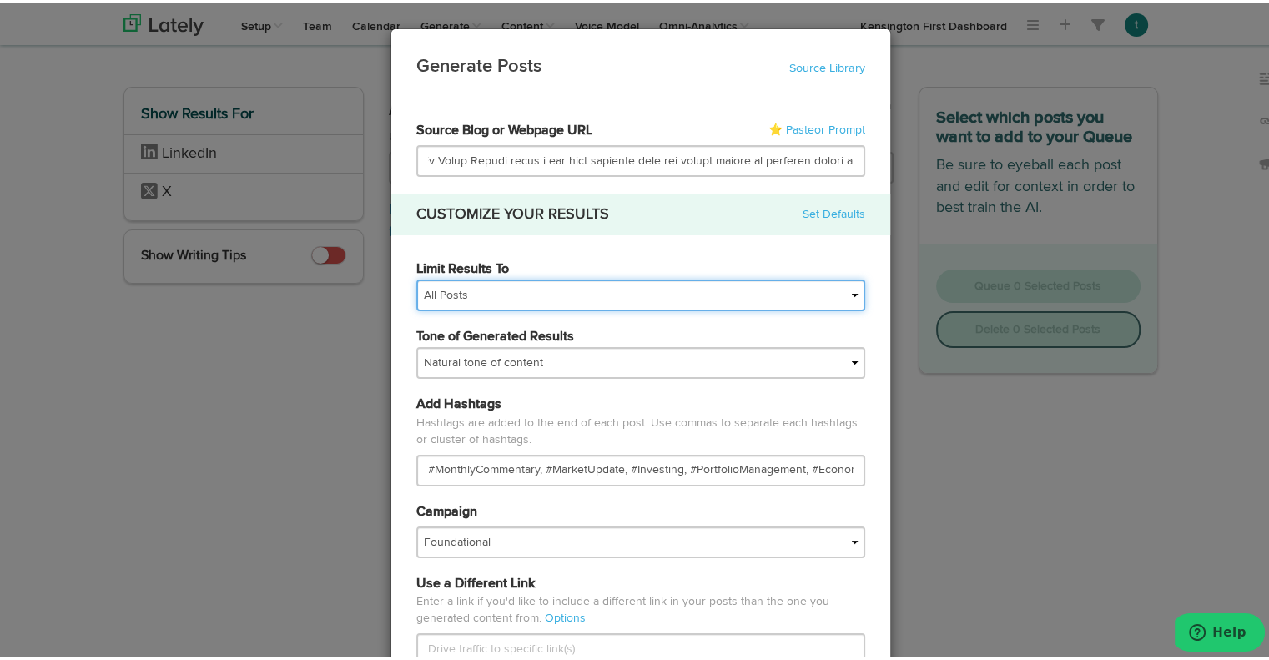
click at [553, 297] on select "All Posts Top 30 Posts Top 25 Posts Top 20 Posts Top 15 Posts Top 10 Posts" at bounding box center [640, 292] width 449 height 32
select select "10"
click at [416, 276] on select "All Posts Top 30 Posts Top 25 Posts Top 20 Posts Top 15 Posts Top 10 Posts" at bounding box center [640, 292] width 449 height 32
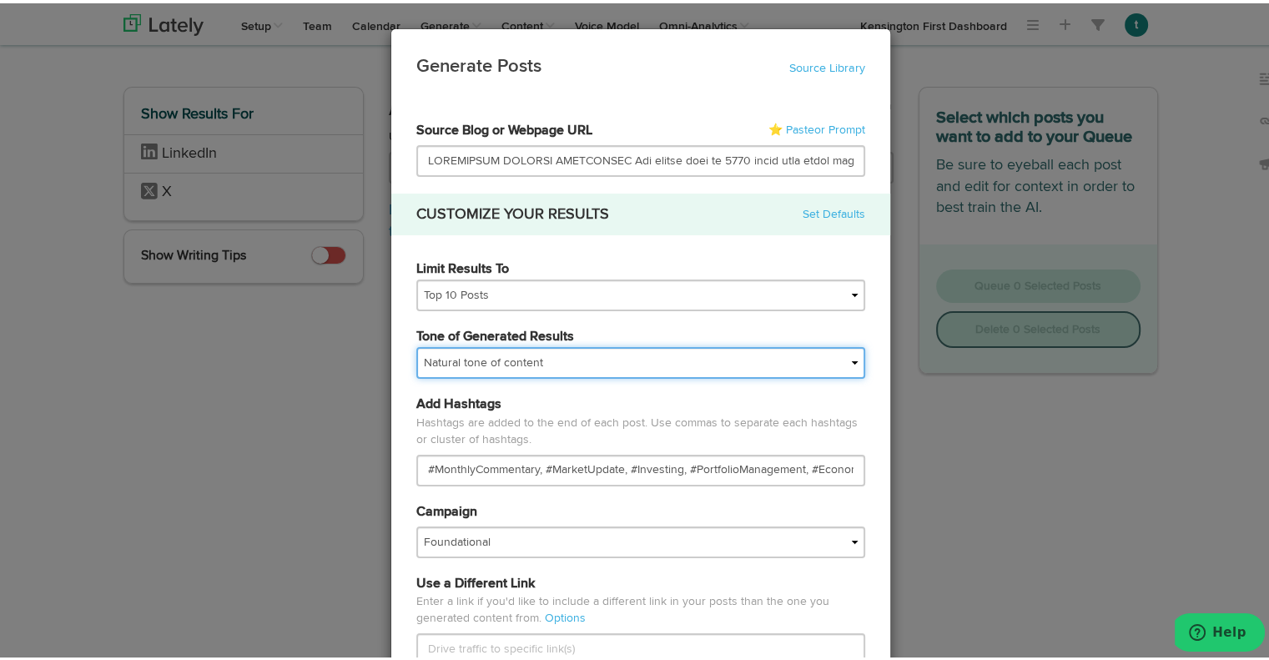
click at [558, 358] on select "My tone Official and professional Relaxed and conversational Light and humorous…" at bounding box center [640, 360] width 449 height 32
click at [416, 344] on select "My tone Official and professional Relaxed and conversational Light and humorous…" at bounding box center [640, 360] width 449 height 32
click at [546, 365] on select "My tone Official and professional Relaxed and conversational Light and humorous…" at bounding box center [640, 360] width 449 height 32
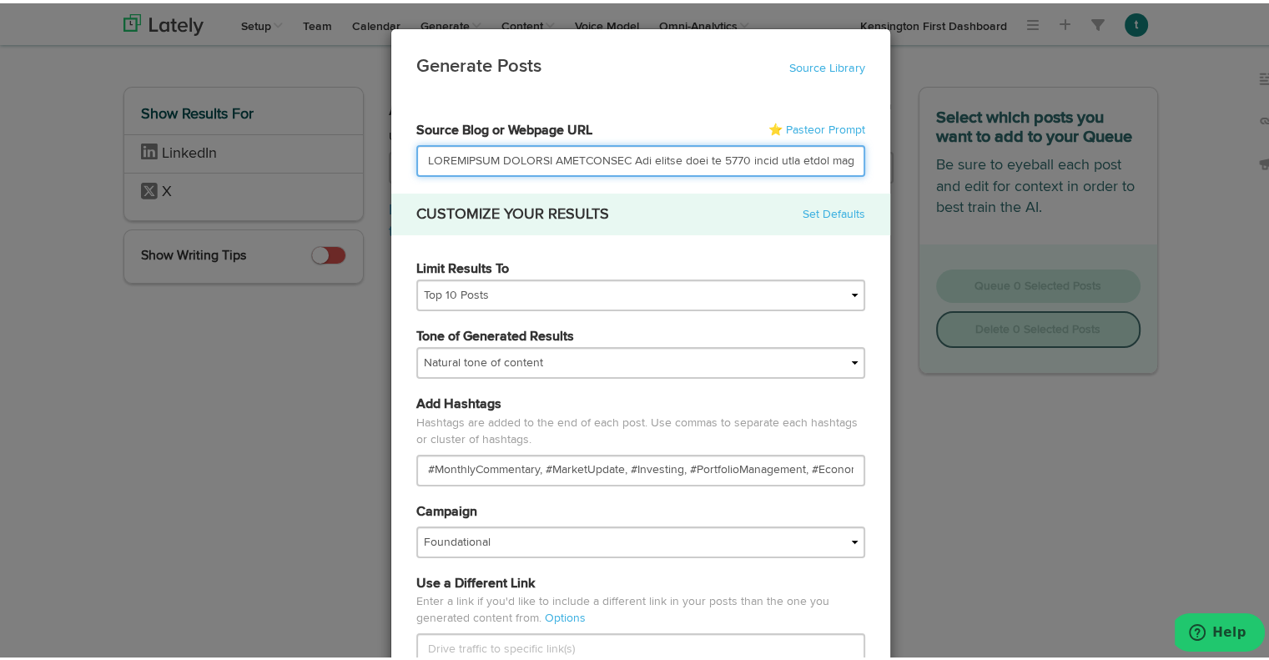
click at [611, 153] on input at bounding box center [640, 158] width 449 height 32
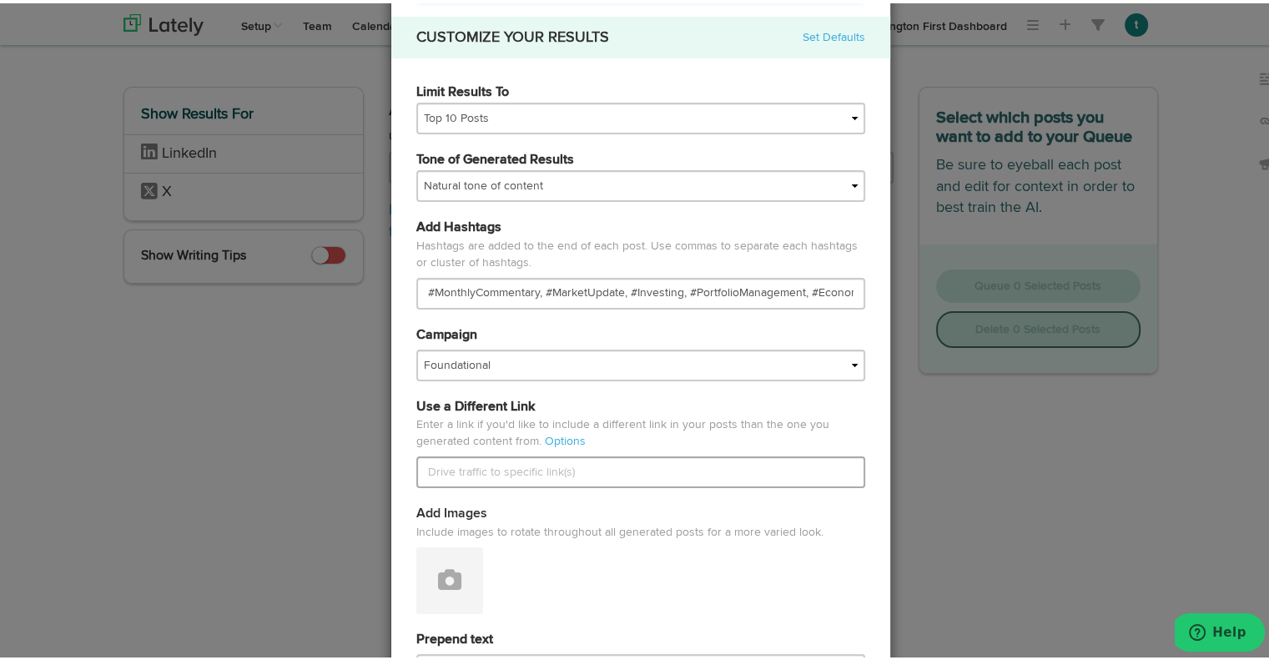
scroll to position [530, 0]
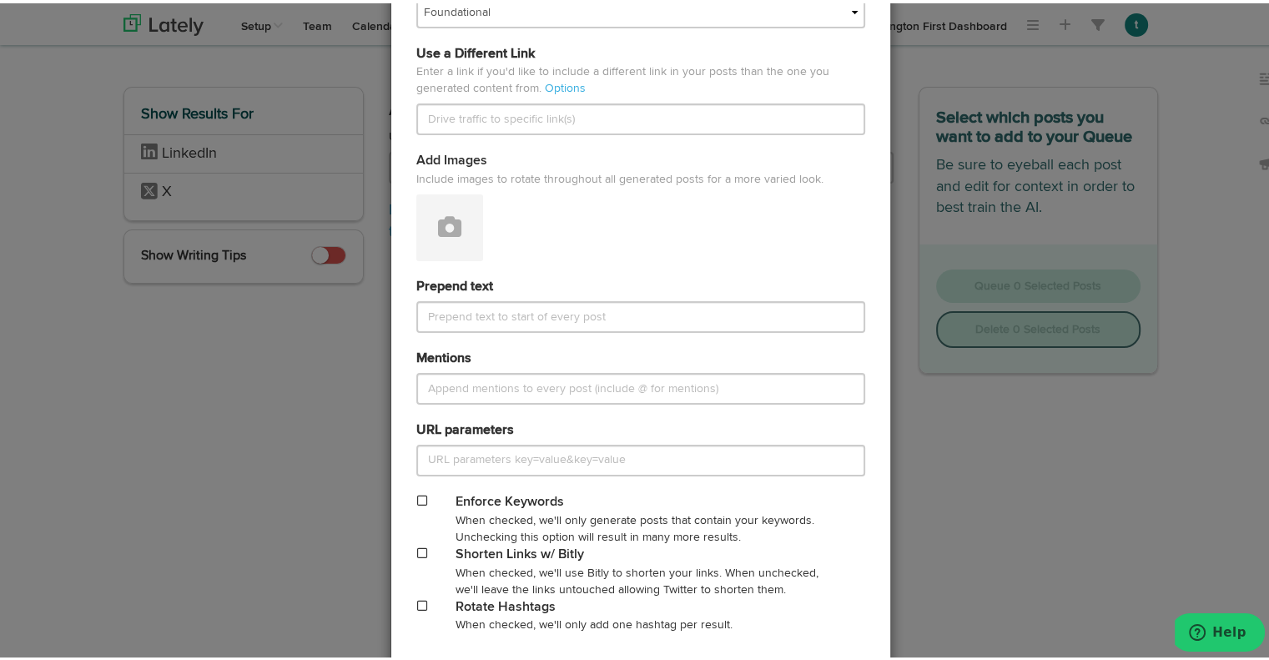
click at [518, 242] on div "Add Images Include images to rotate throughout all generated posts for a more v…" at bounding box center [641, 203] width 474 height 109
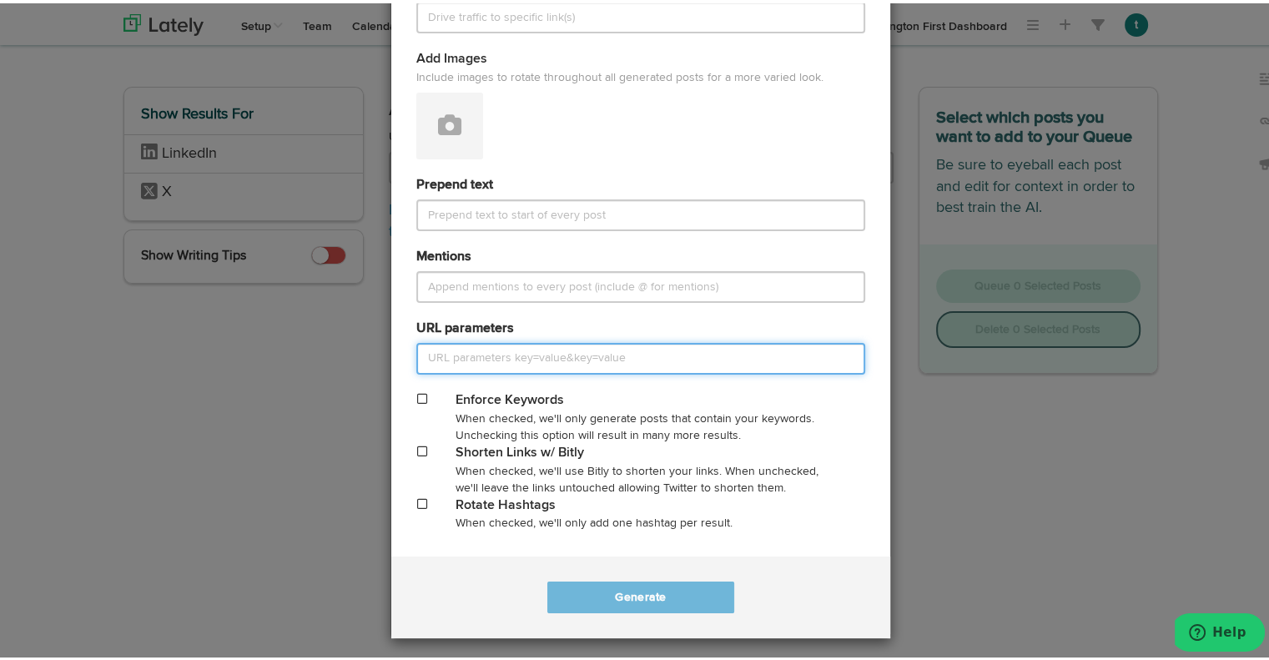
click at [575, 353] on input "URL parameters" at bounding box center [640, 356] width 449 height 32
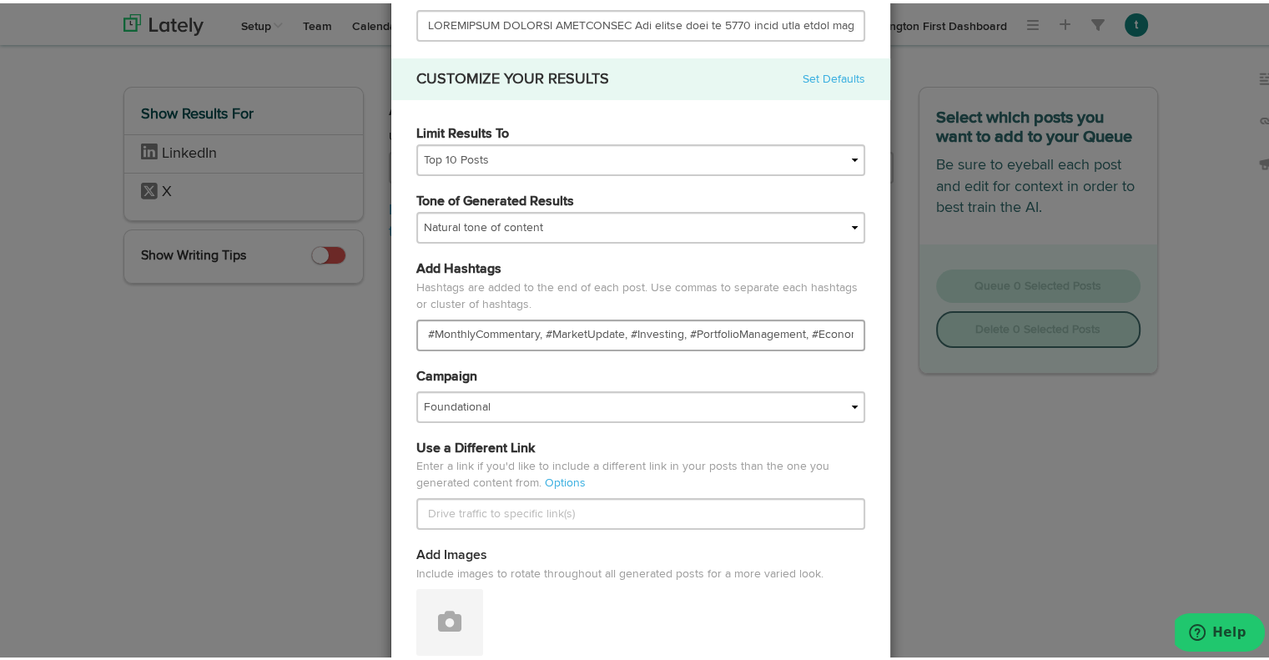
scroll to position [0, 0]
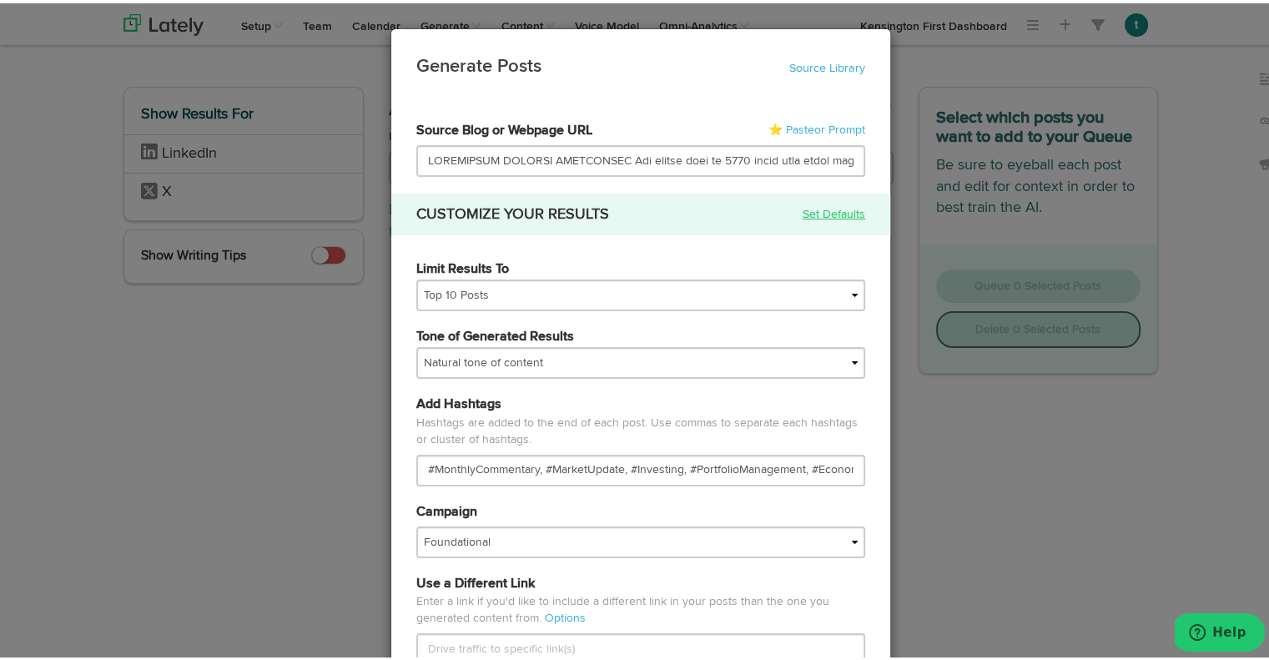
click at [803, 215] on link "Set Defaults" at bounding box center [834, 211] width 63 height 17
select select "natural"
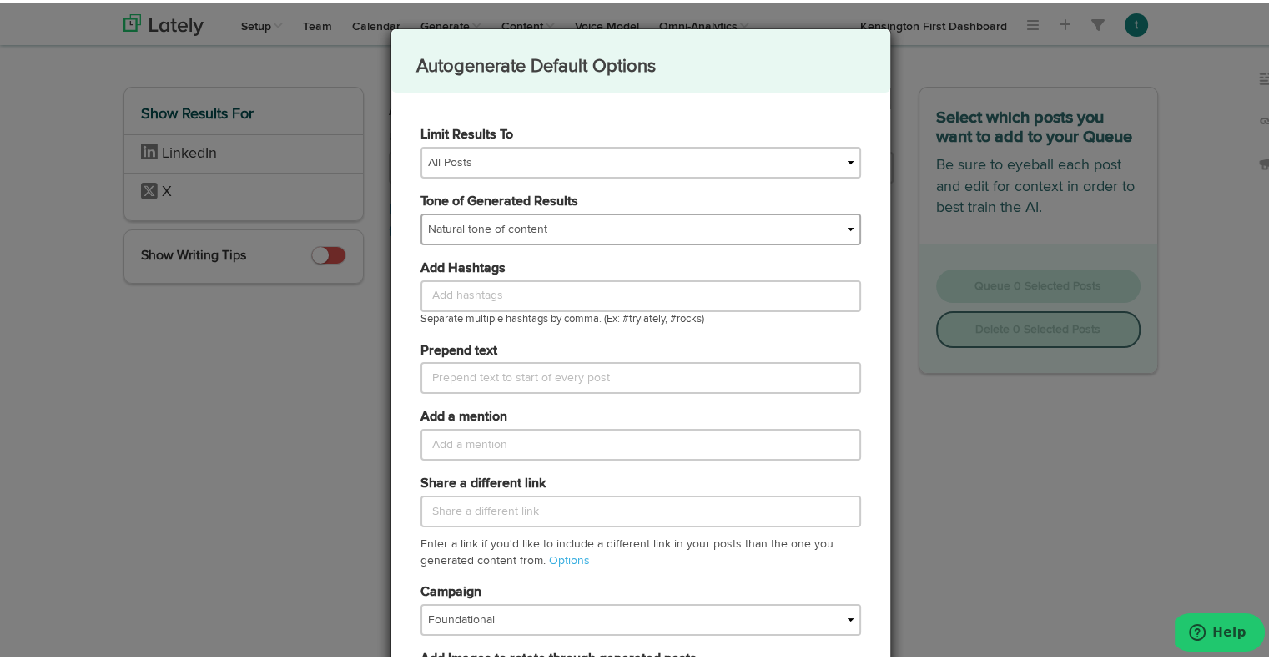
scroll to position [472, 0]
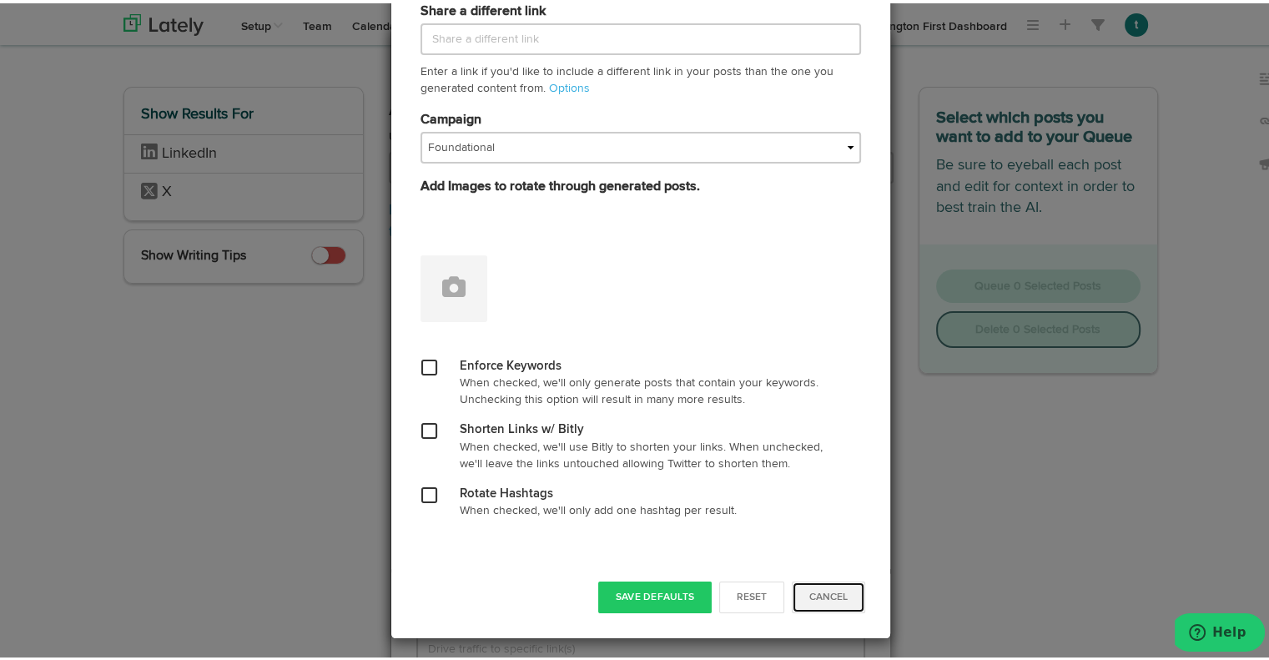
click at [830, 597] on button "Cancel" at bounding box center [828, 594] width 73 height 32
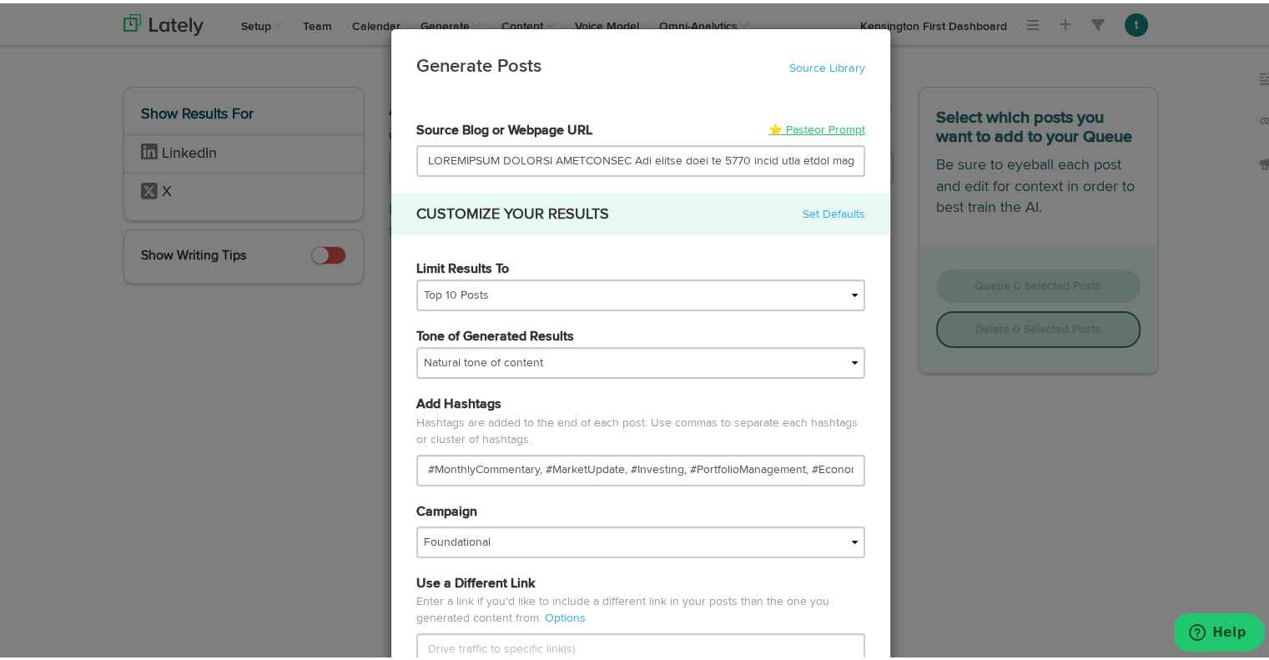
click at [789, 125] on link "⭐ Paste or Prompt" at bounding box center [817, 127] width 97 height 17
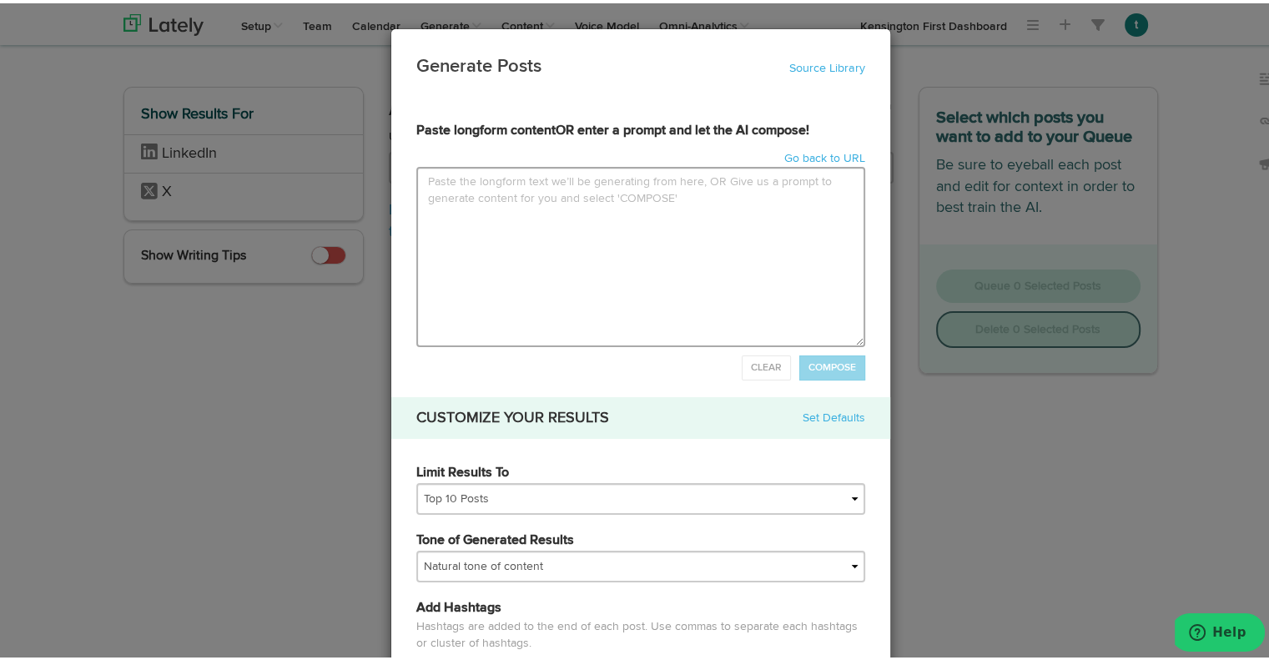
click at [608, 223] on textarea at bounding box center [640, 254] width 449 height 180
type input "LOREMIPSUM DOLORSI AMETCONSECTet adipis elit se 4999 doeiu temp incid utlab et …"
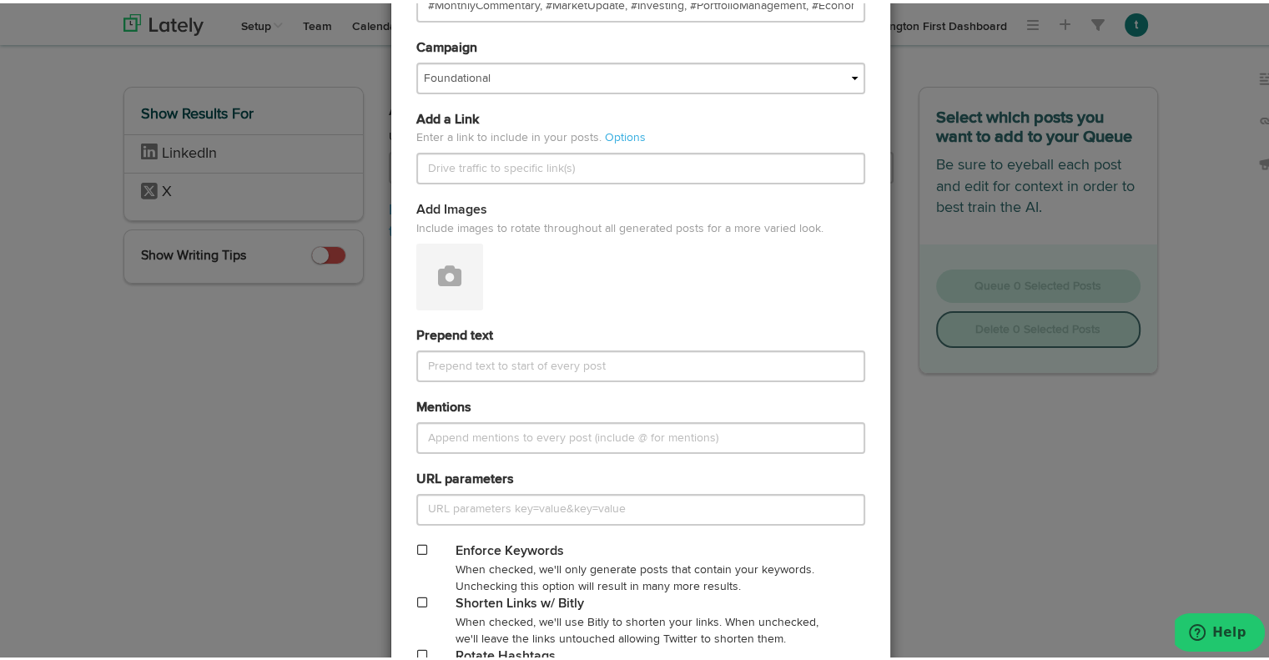
scroll to position [817, 0]
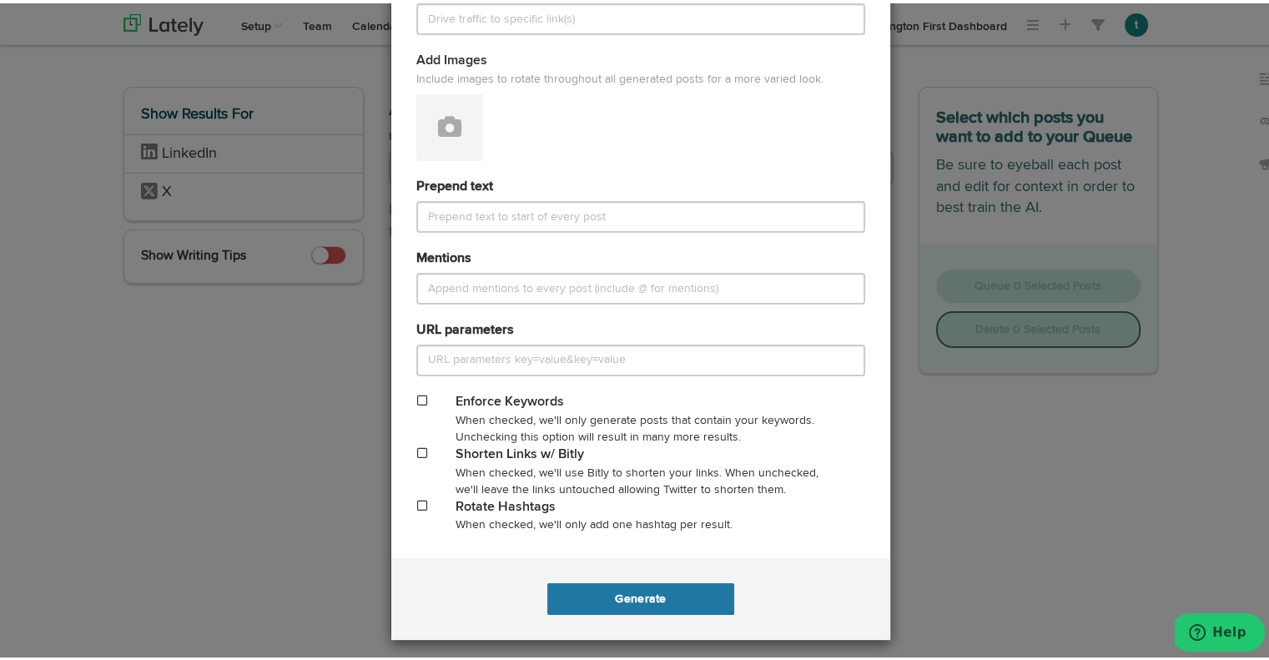
type textarea "LOREMIPSUM DOLORSI AMETCONSEC Adi elitse doei te 8914 incid utla etdol magna al…"
click at [652, 592] on button "Generate" at bounding box center [640, 596] width 186 height 32
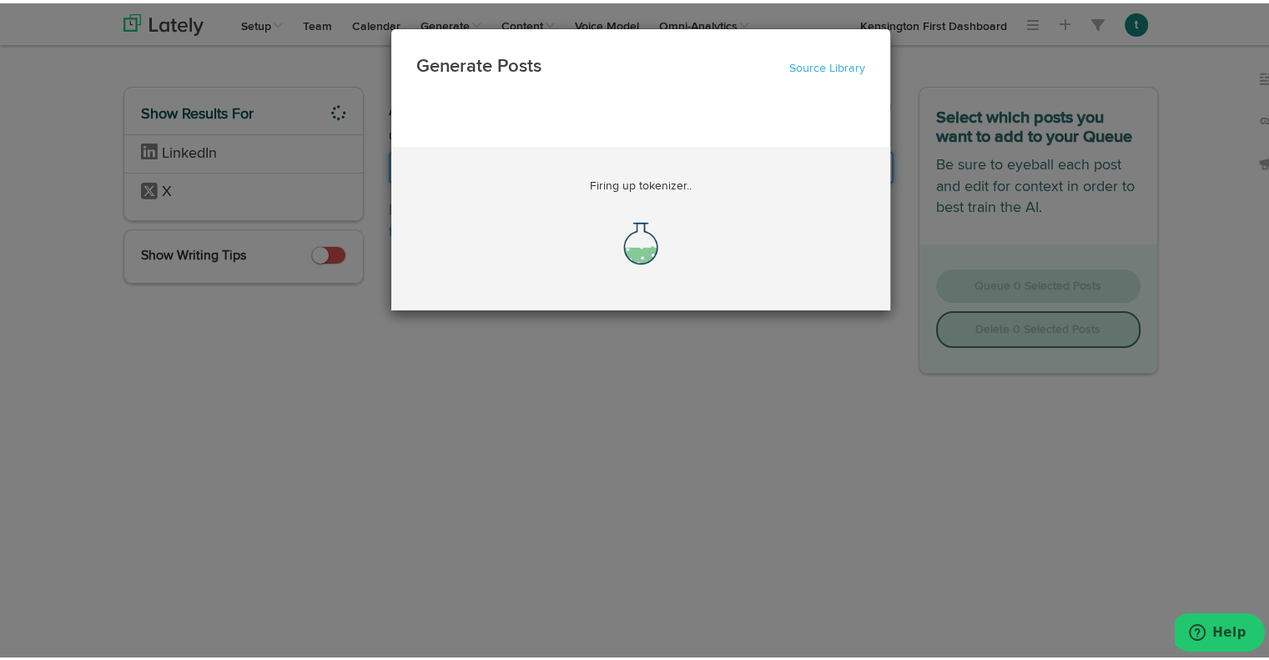
scroll to position [0, 23825]
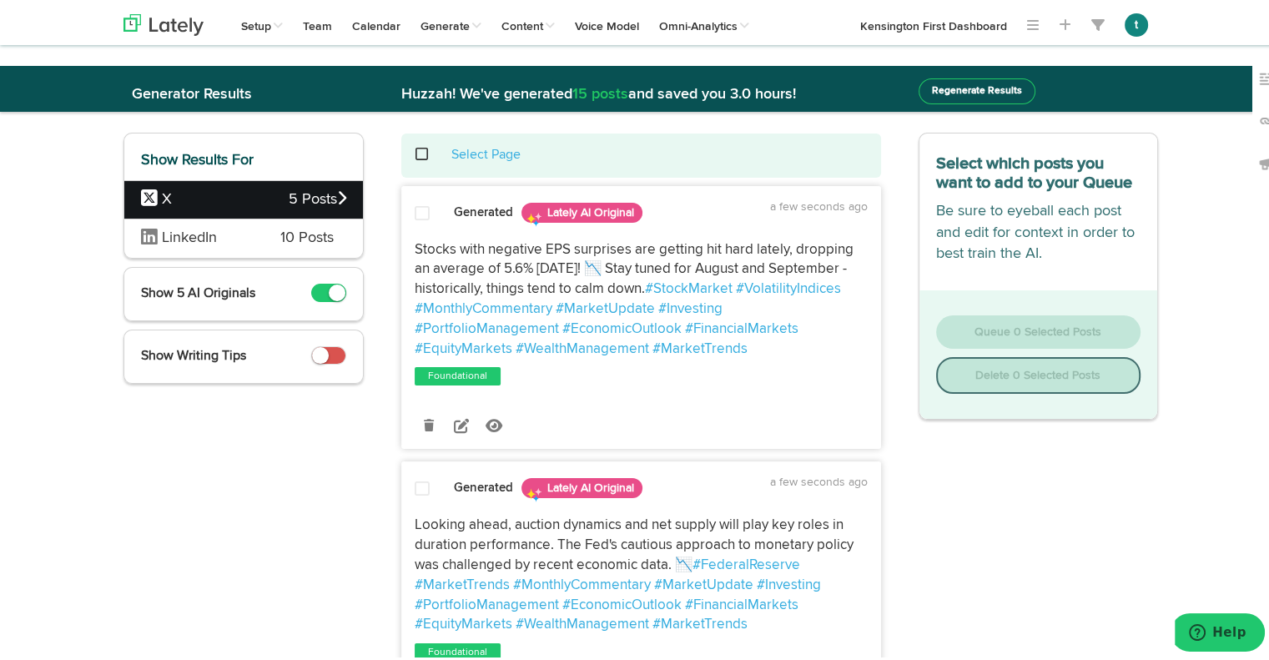
click at [272, 255] on div "Show Results For X 5 Posts LinkedIn 10 Posts Show 5 AI Originals Show Writing T…" at bounding box center [244, 254] width 240 height 251
click at [247, 226] on span "LinkedIn" at bounding box center [198, 235] width 114 height 22
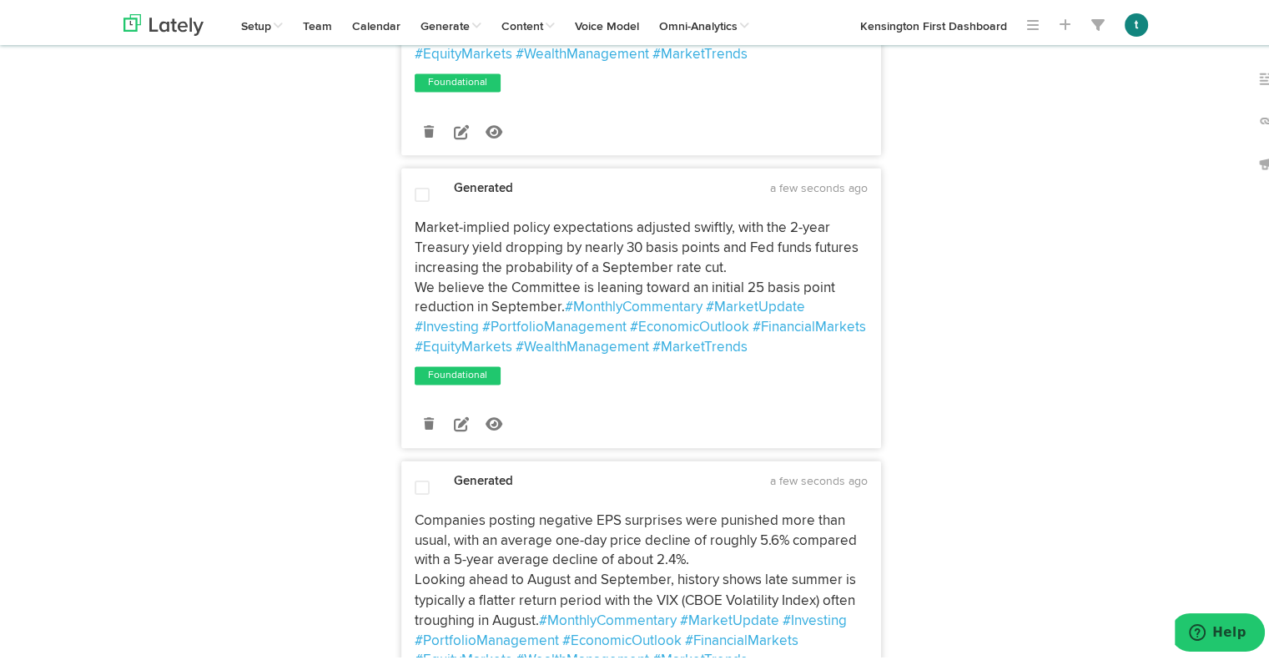
scroll to position [2803, 0]
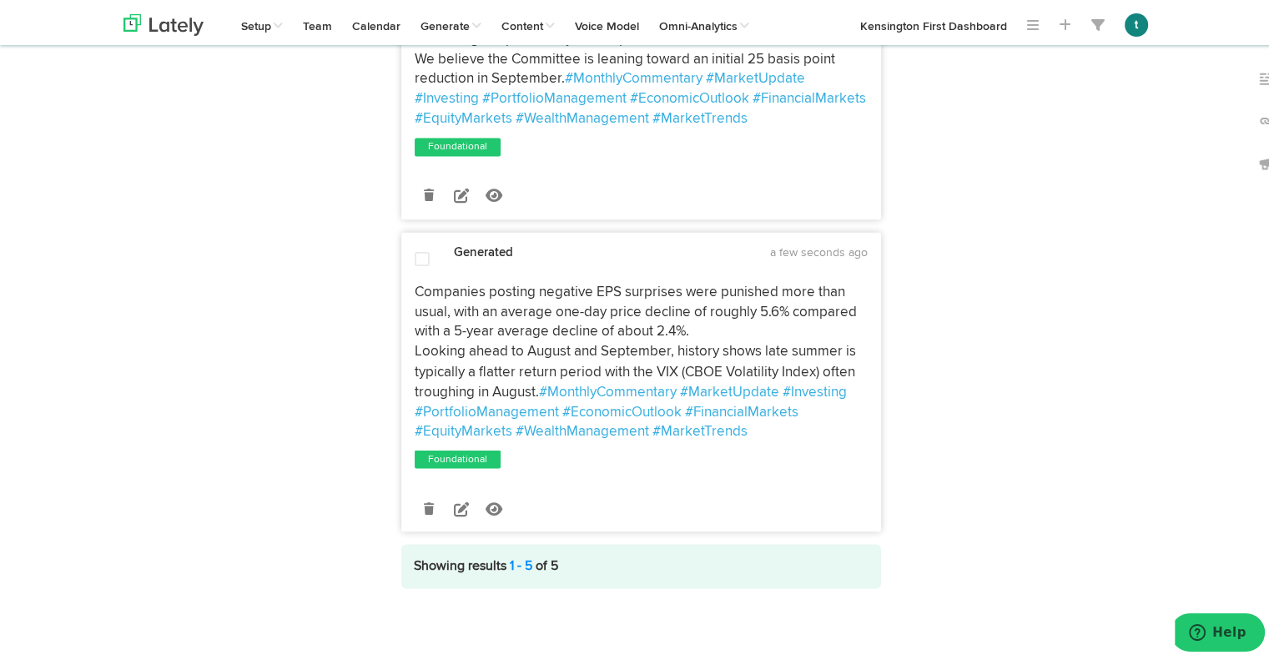
click at [502, 521] on div "Post Now Save As Draft to 0 Channels" at bounding box center [641, 505] width 478 height 46
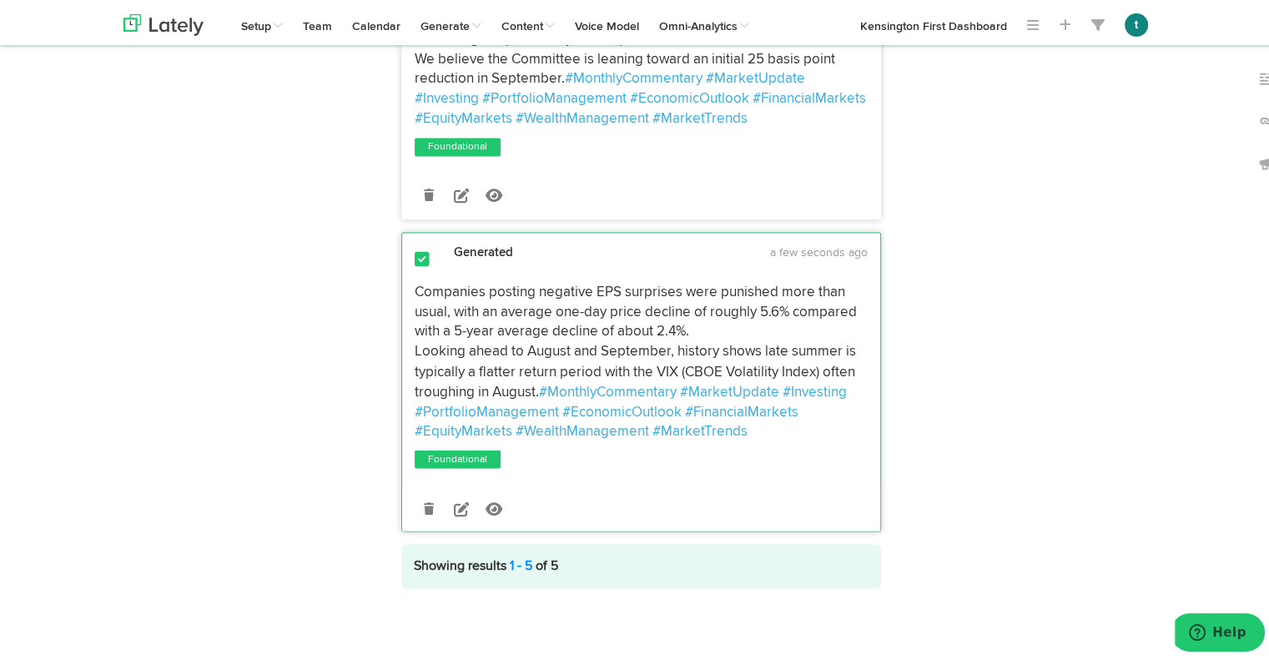
click at [415, 261] on span at bounding box center [422, 256] width 15 height 17
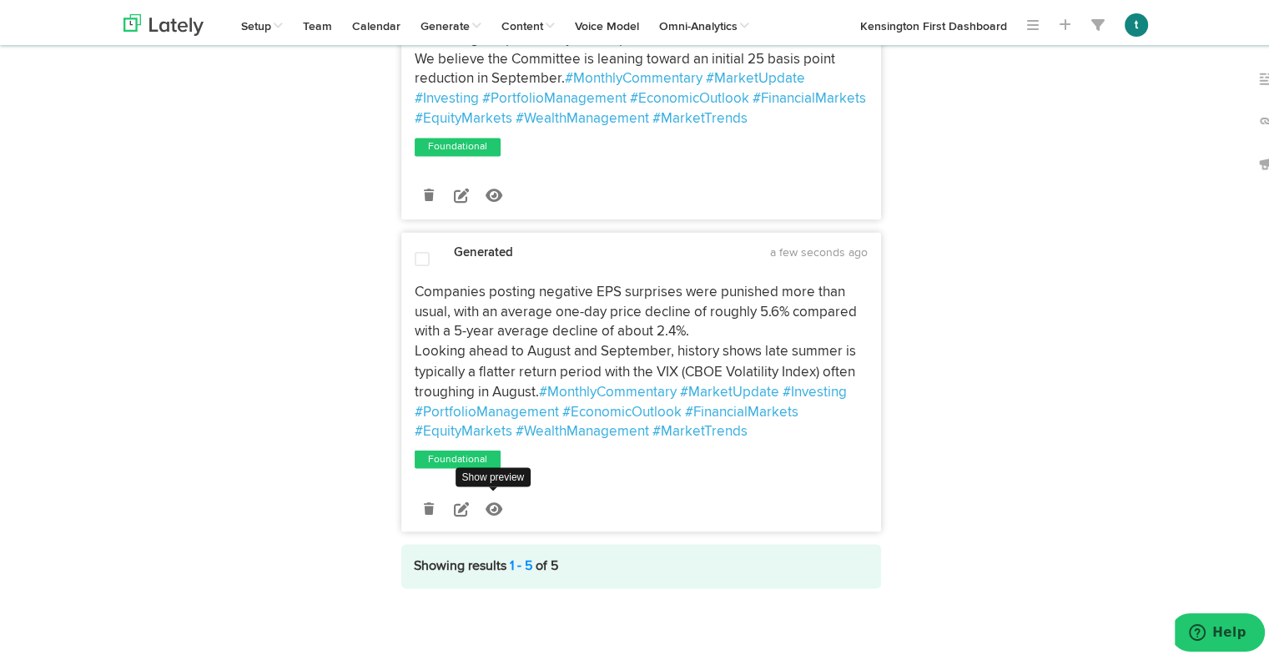
click at [486, 500] on icon at bounding box center [494, 504] width 17 height 15
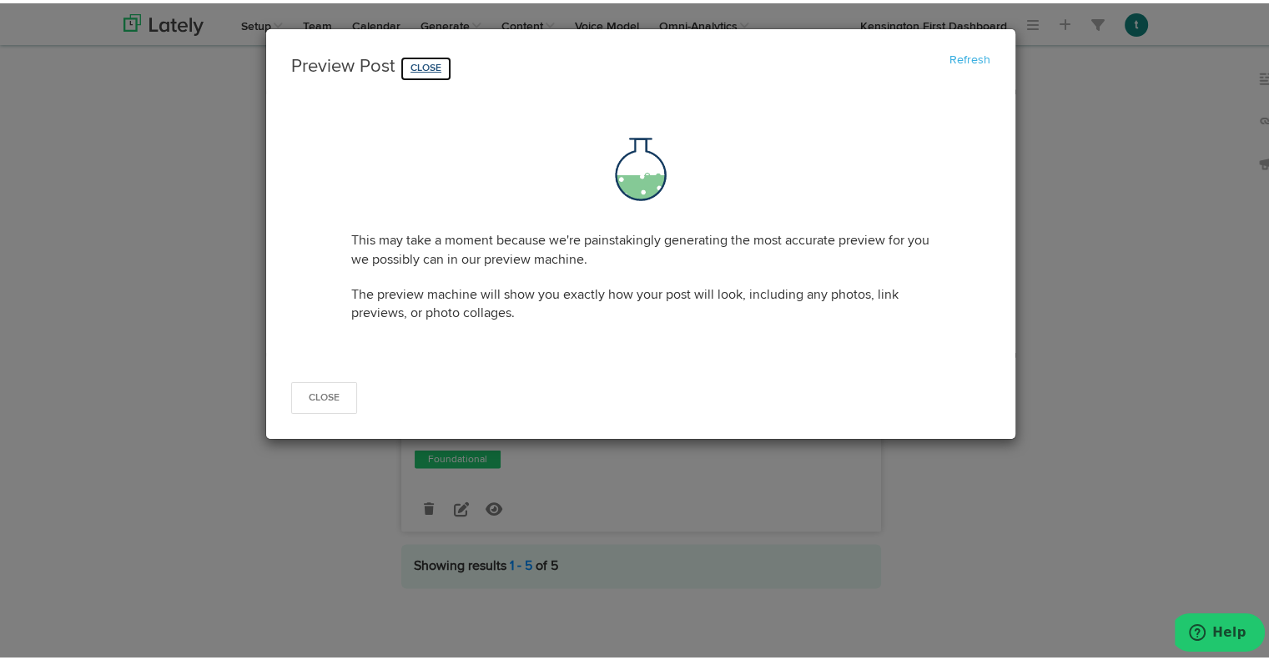
click at [415, 62] on button "Close" at bounding box center [426, 66] width 53 height 26
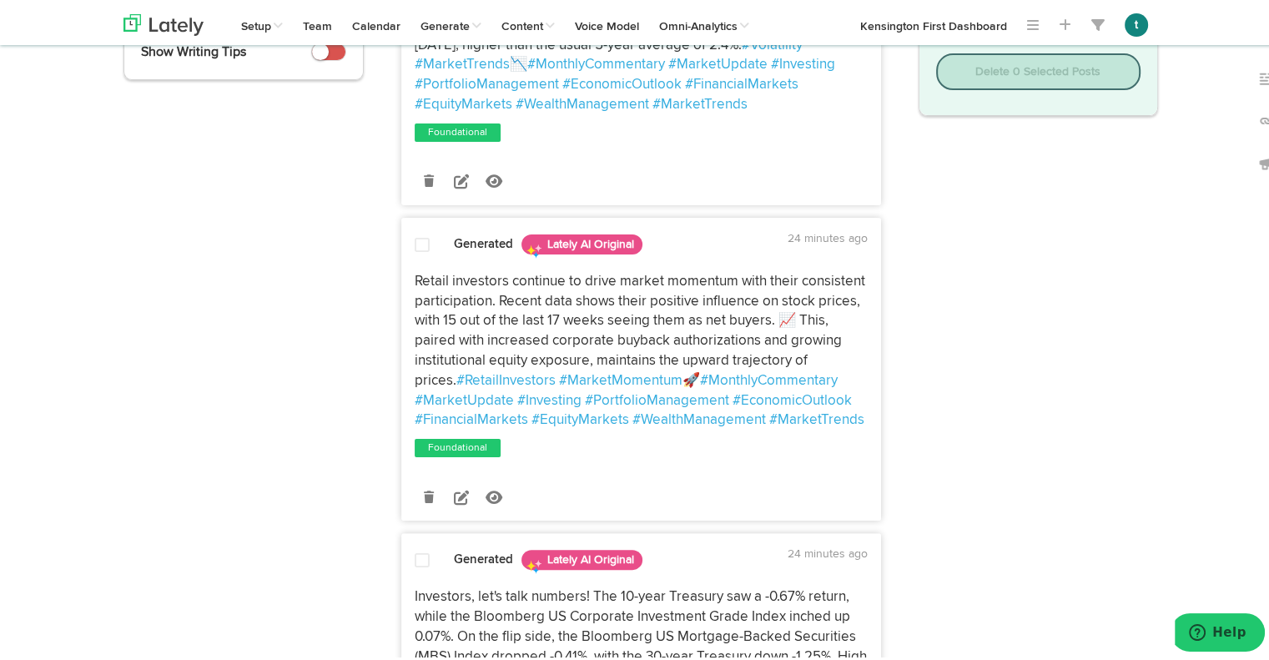
scroll to position [0, 0]
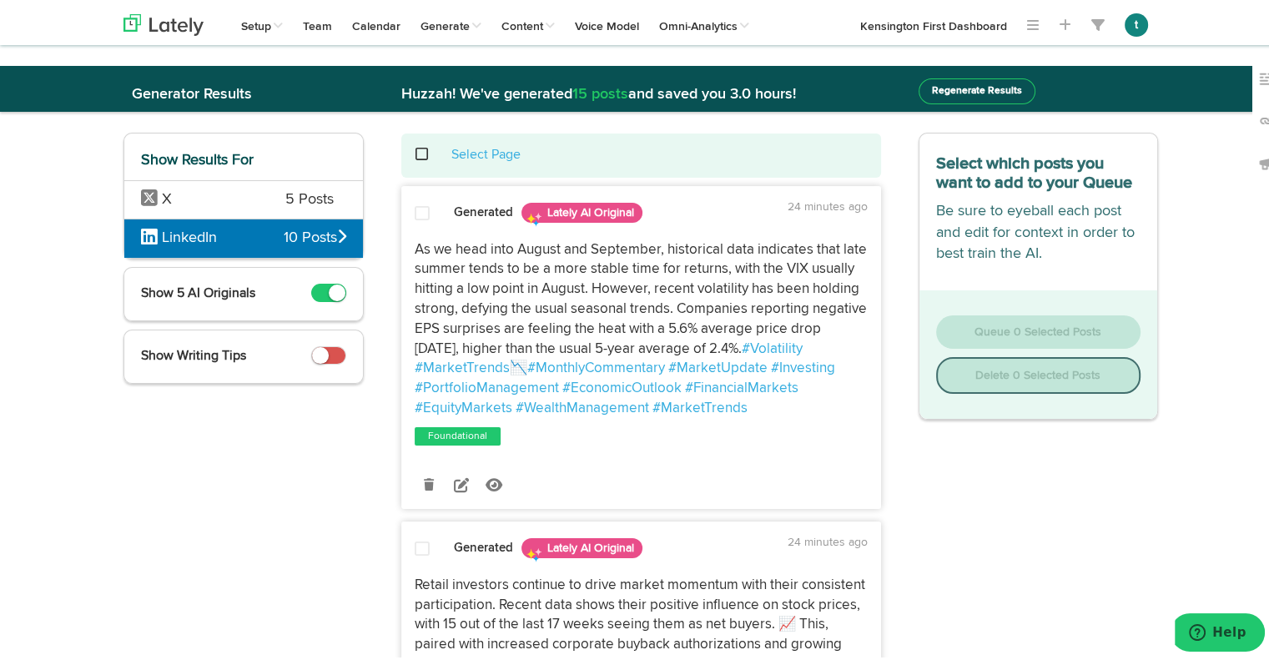
click at [420, 152] on span at bounding box center [431, 151] width 34 height 1
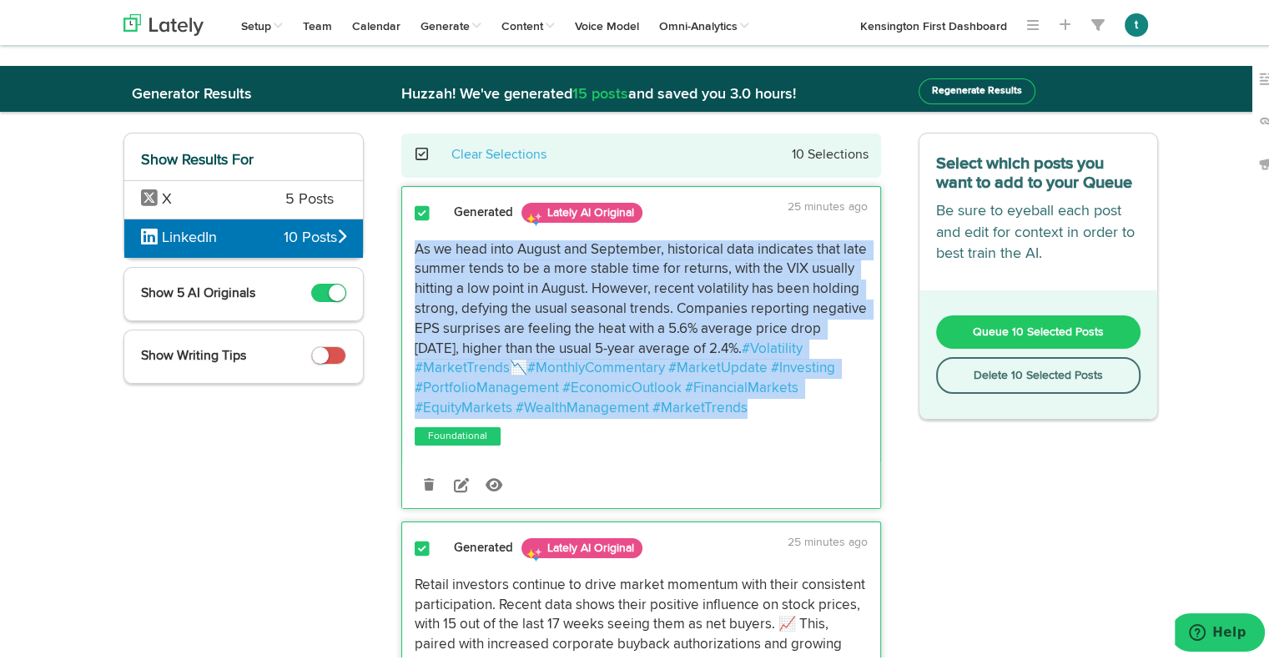
drag, startPoint x: 768, startPoint y: 406, endPoint x: 407, endPoint y: 248, distance: 393.5
click at [415, 248] on p "As we head into August and September, historical data indicates that late summe…" at bounding box center [641, 326] width 453 height 179
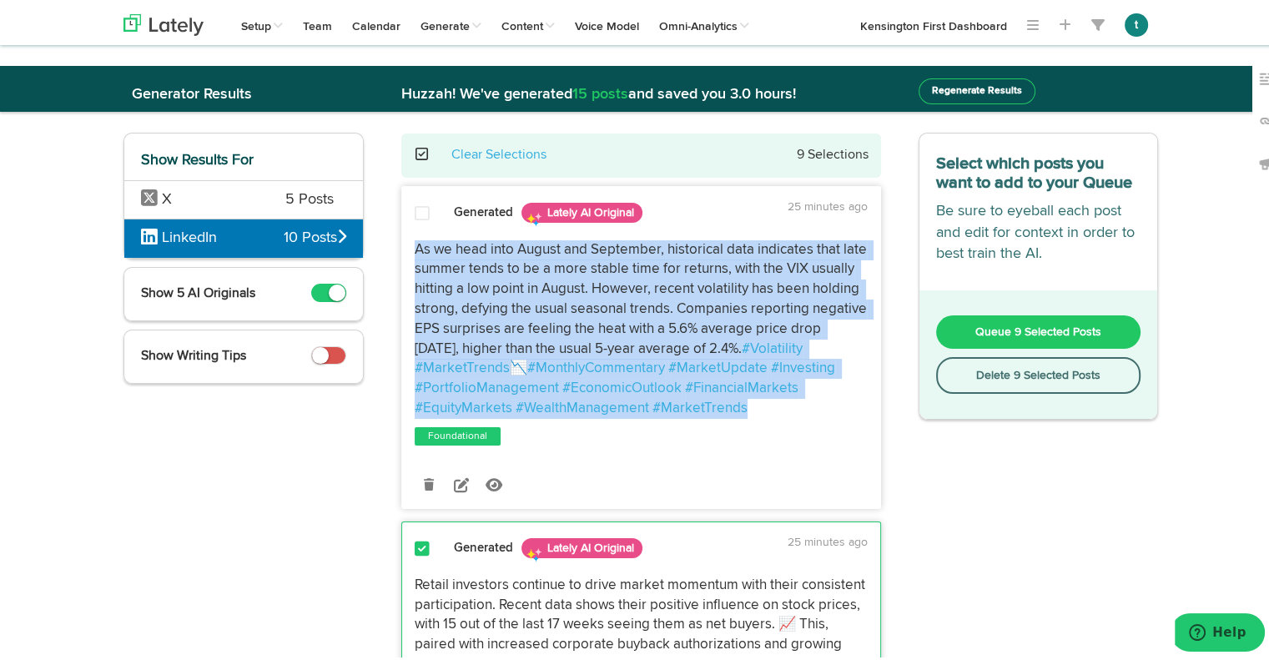
copy p "As we head into August and September, historical data indicates that late summe…"
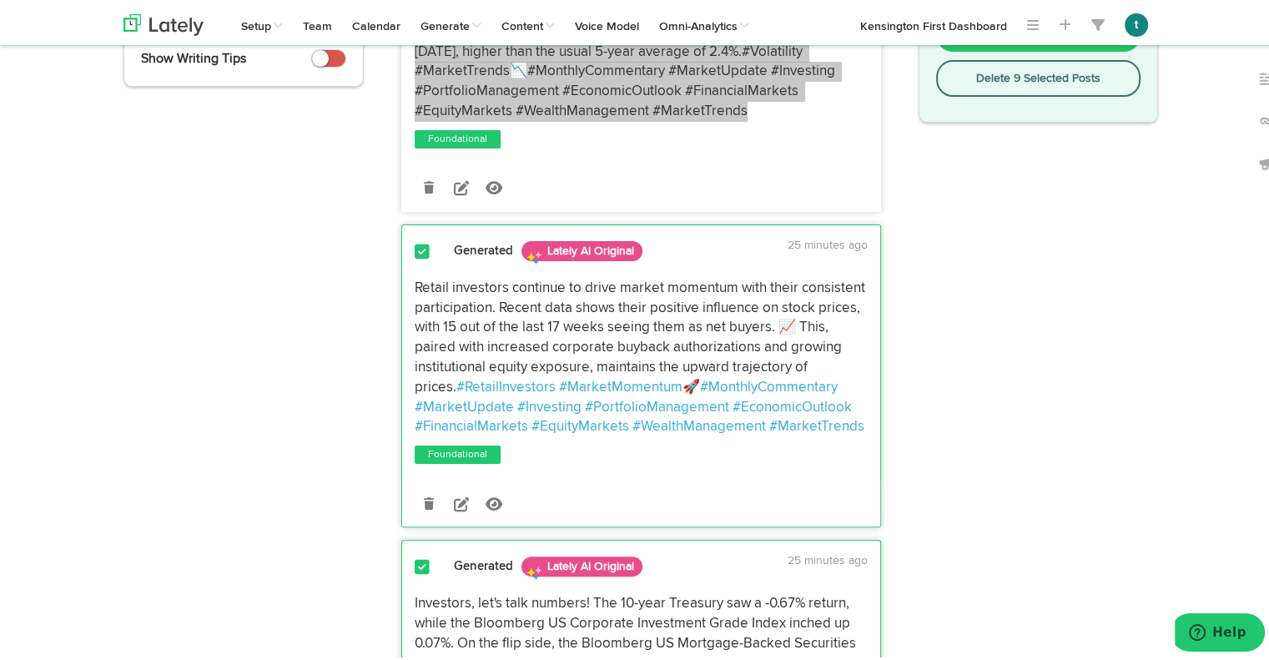
scroll to position [407, 0]
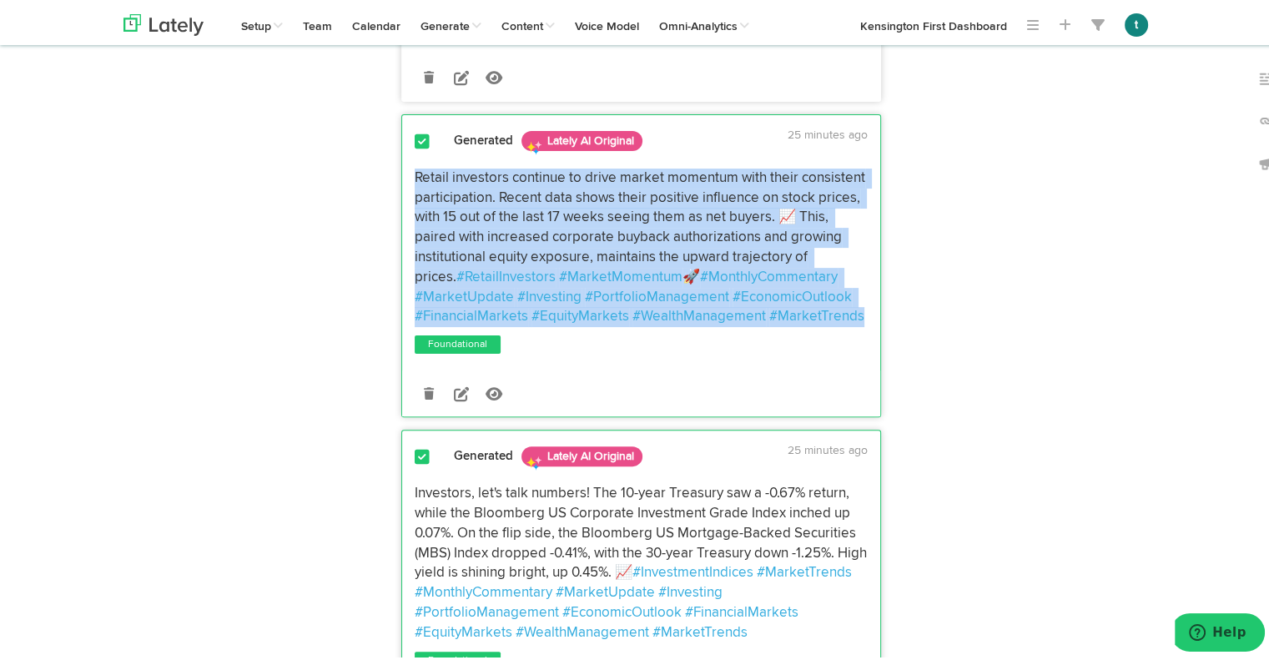
drag, startPoint x: 865, startPoint y: 313, endPoint x: 395, endPoint y: 179, distance: 488.4
click at [402, 179] on div "Retail investors continue to drive market momentum with their consistent partic…" at bounding box center [641, 244] width 478 height 159
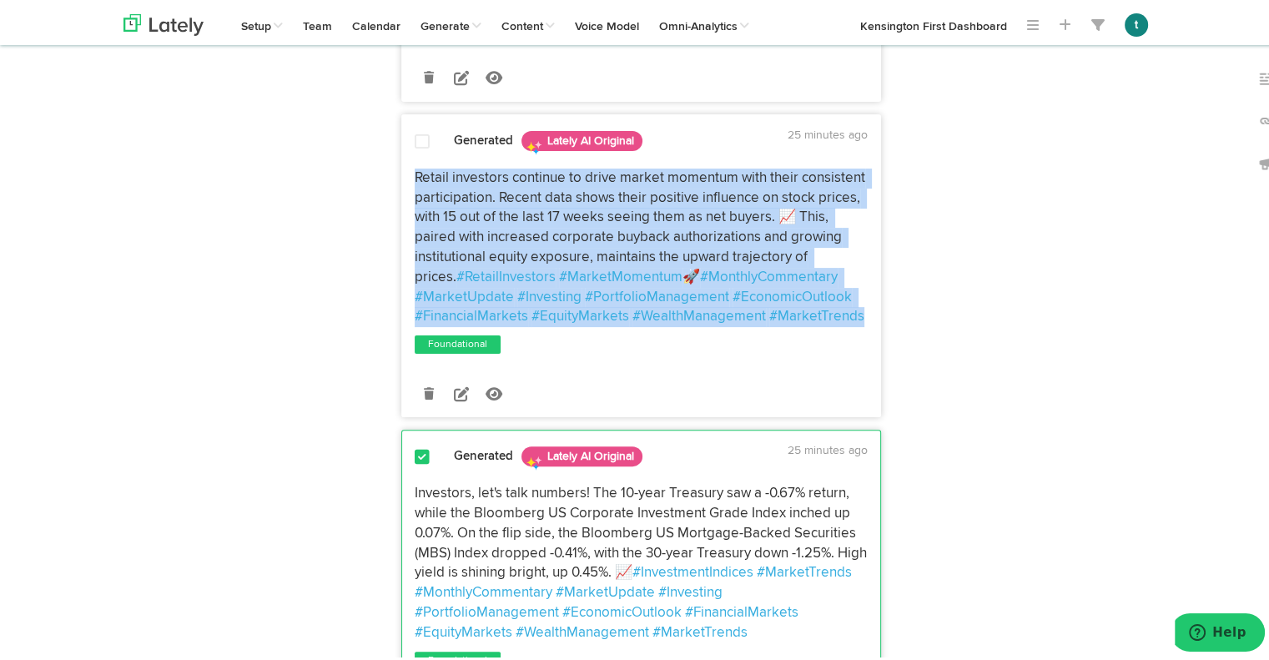
copy p "Retail investors continue to drive market momentum with their consistent partic…"
